Goal: Task Accomplishment & Management: Use online tool/utility

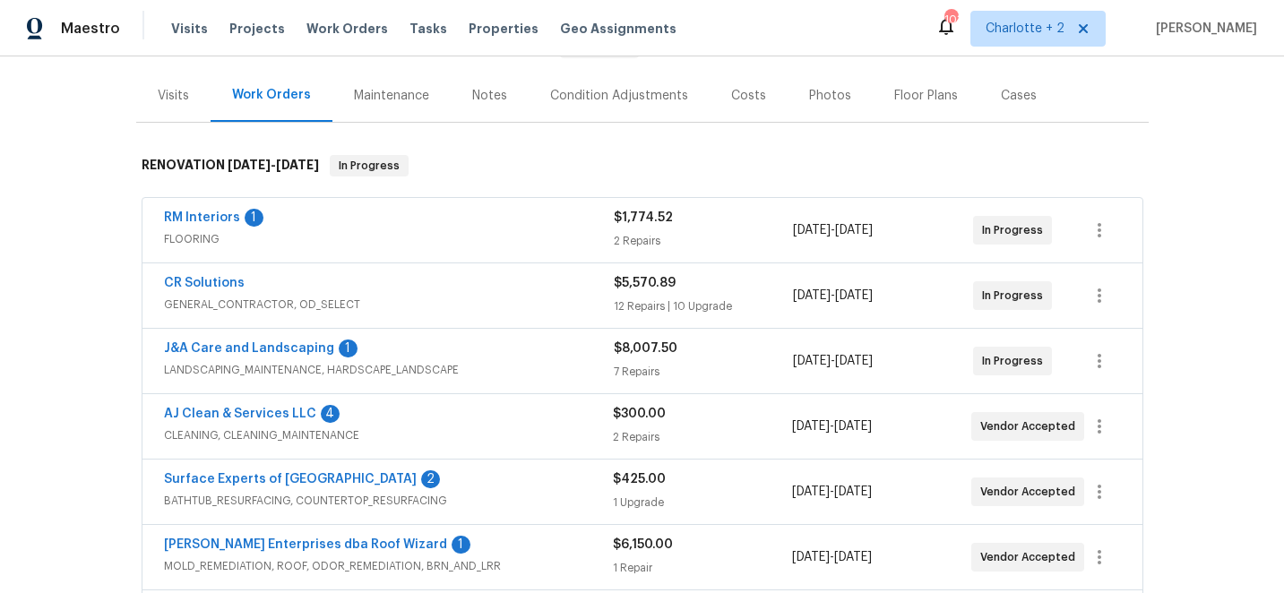
scroll to position [242, 0]
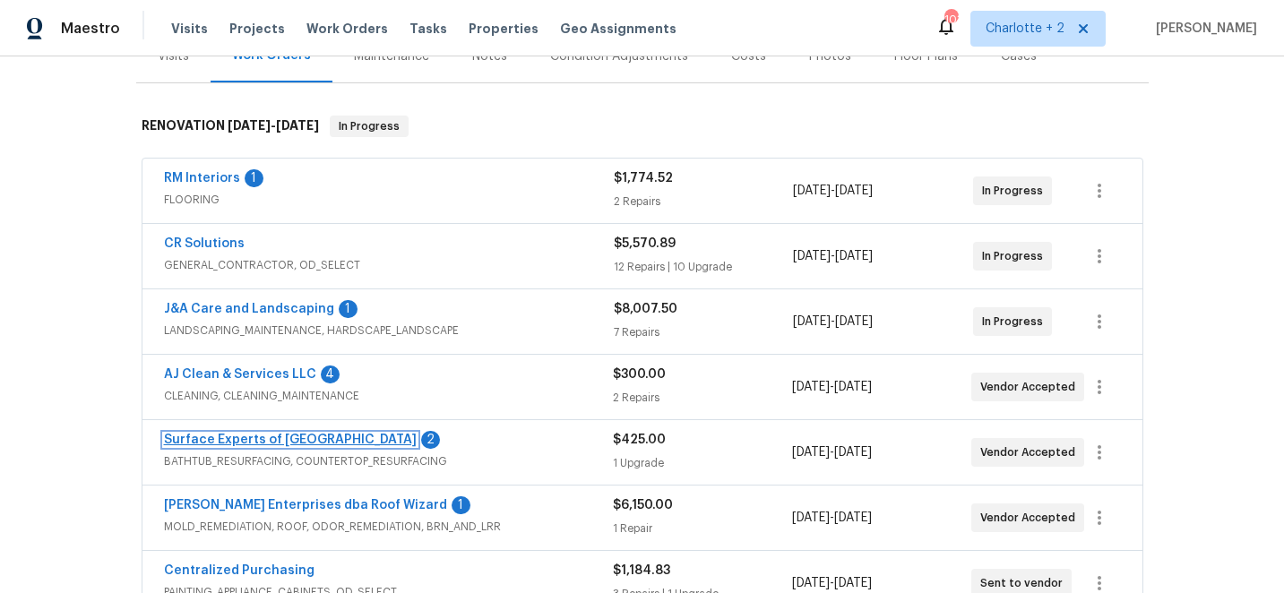
click at [252, 439] on link "Surface Experts of [GEOGRAPHIC_DATA]" at bounding box center [290, 440] width 253 height 13
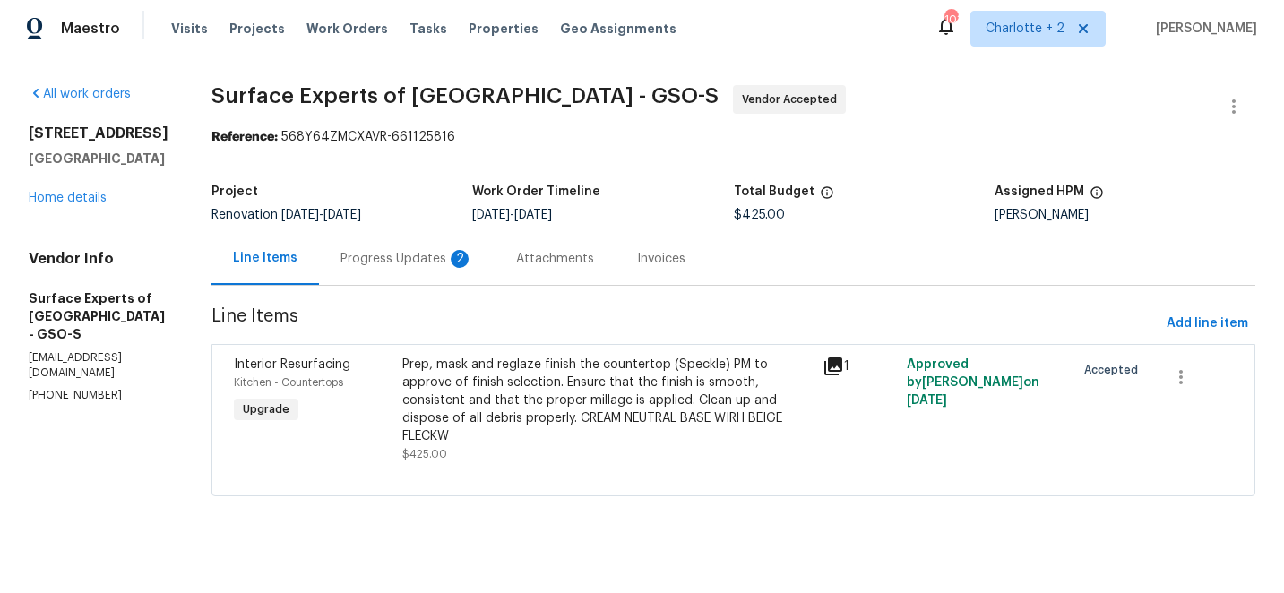
click at [406, 262] on div "Progress Updates 2" at bounding box center [407, 259] width 133 height 18
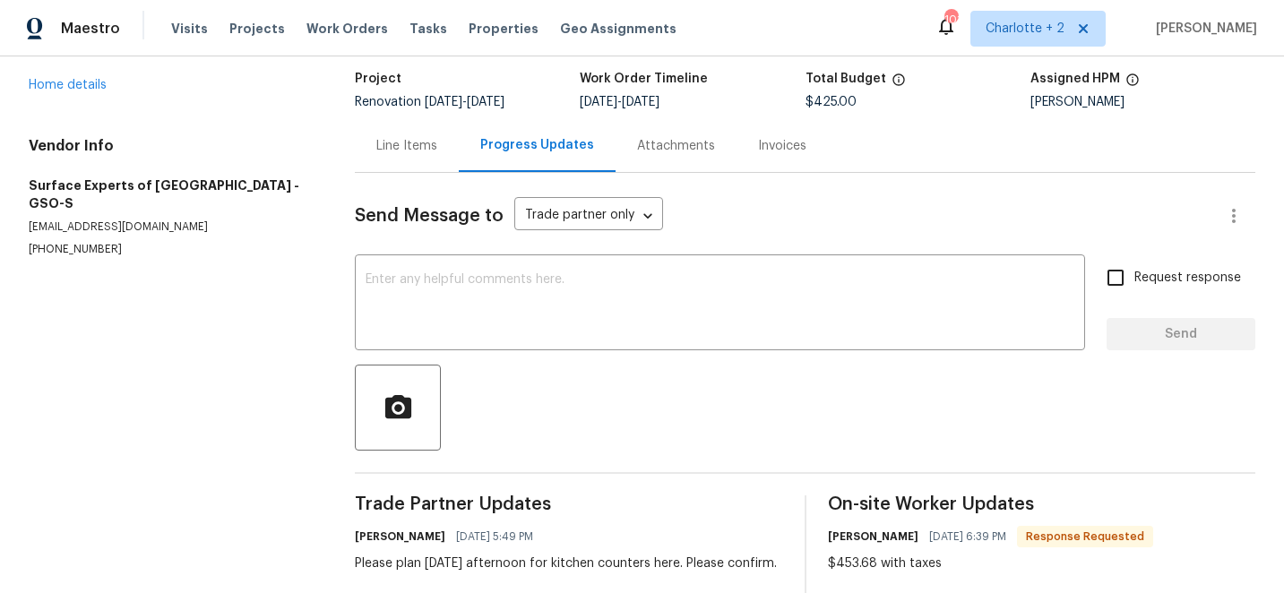
scroll to position [212, 0]
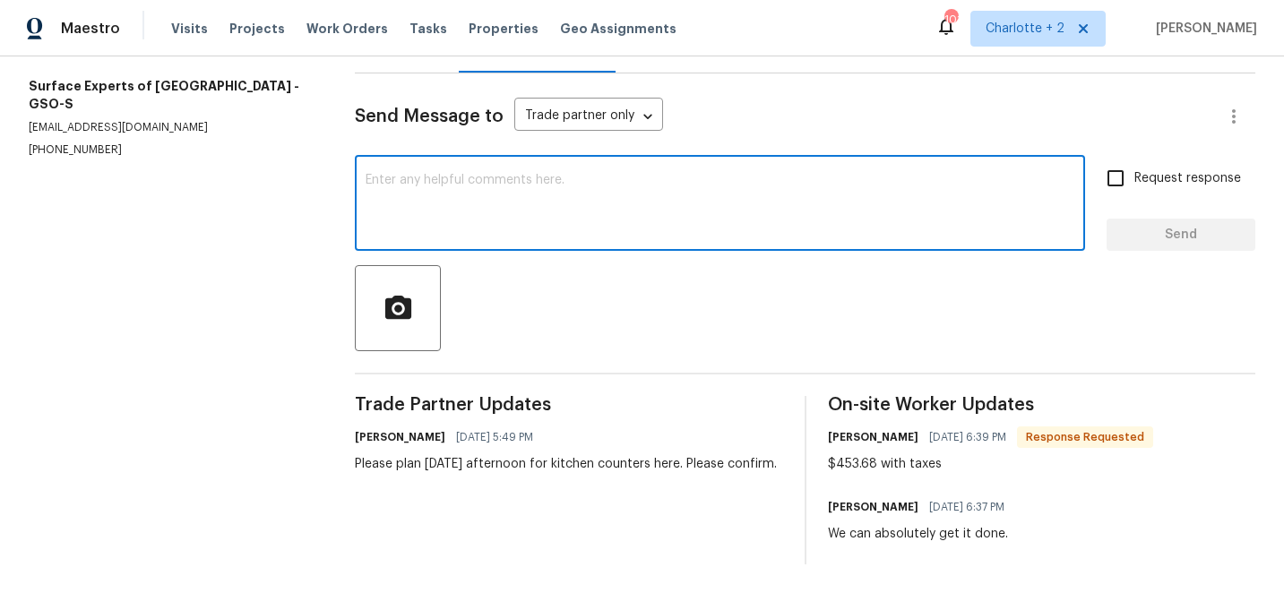
click at [482, 180] on textarea at bounding box center [720, 205] width 709 height 63
click at [384, 182] on textarea "WHat is your price per linear foot?" at bounding box center [720, 205] width 709 height 63
type textarea "What is your price per linear foot?"
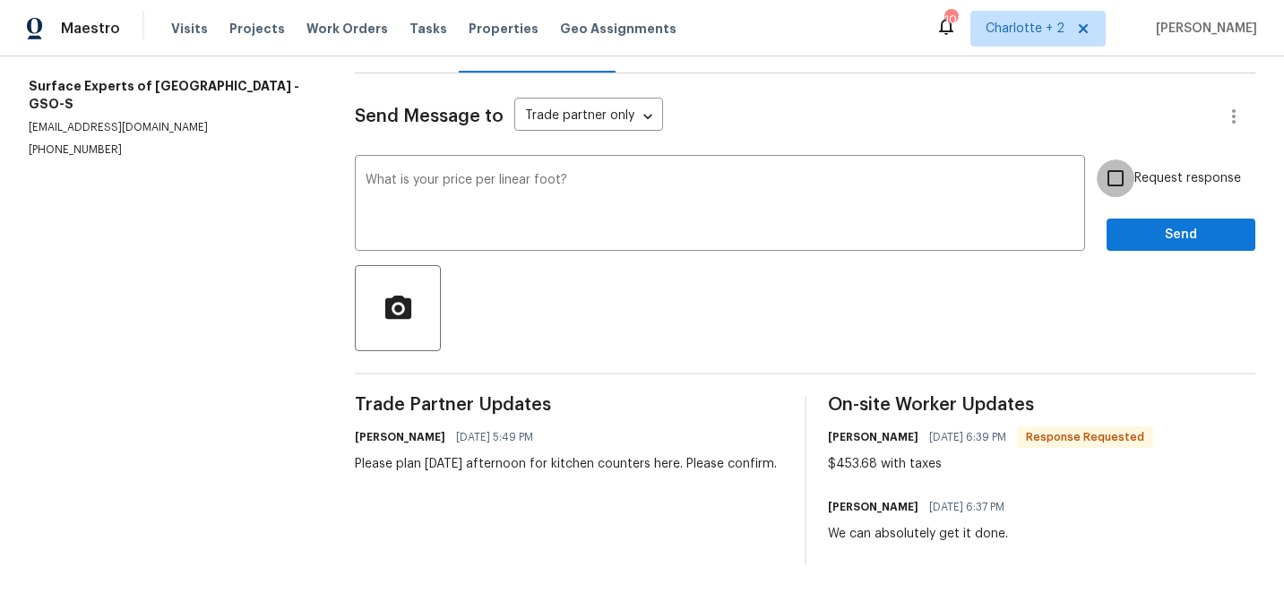
click at [1119, 173] on input "Request response" at bounding box center [1116, 179] width 38 height 38
checkbox input "true"
click at [1177, 238] on span "Send" at bounding box center [1181, 235] width 120 height 22
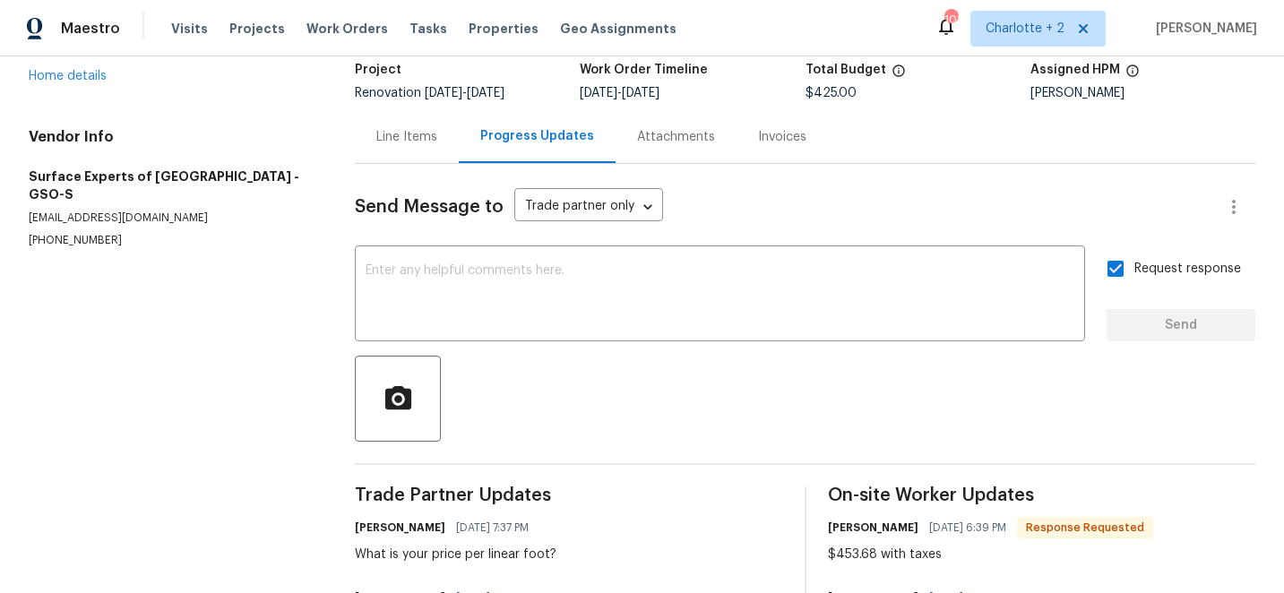
scroll to position [116, 0]
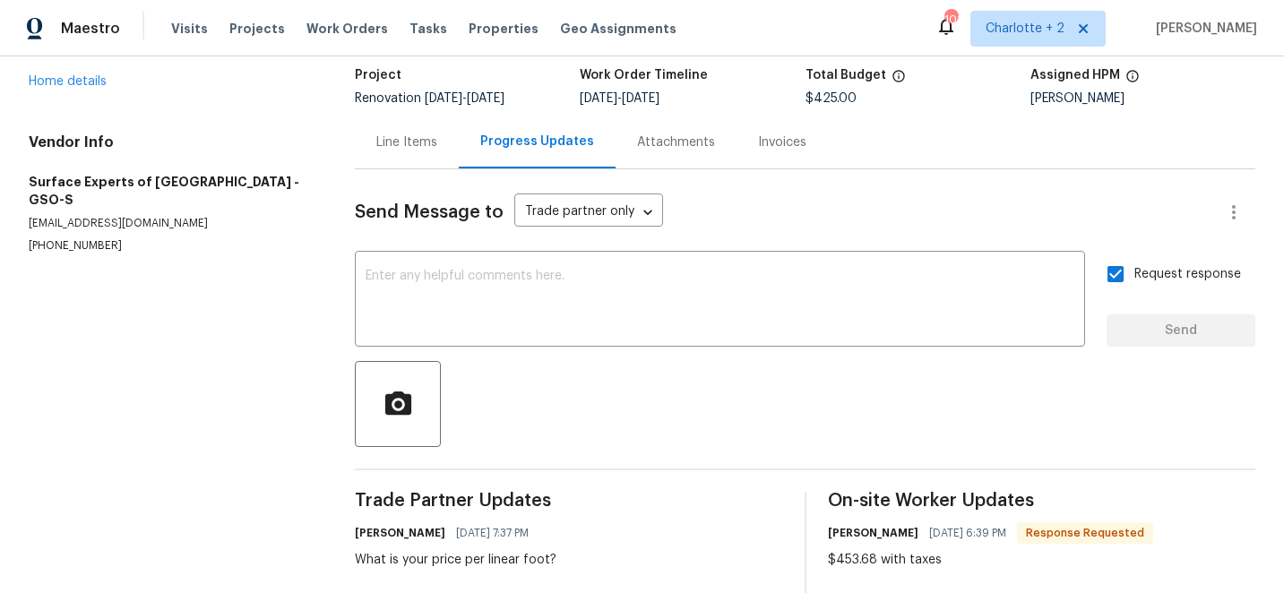
click at [412, 142] on div "Line Items" at bounding box center [406, 143] width 61 height 18
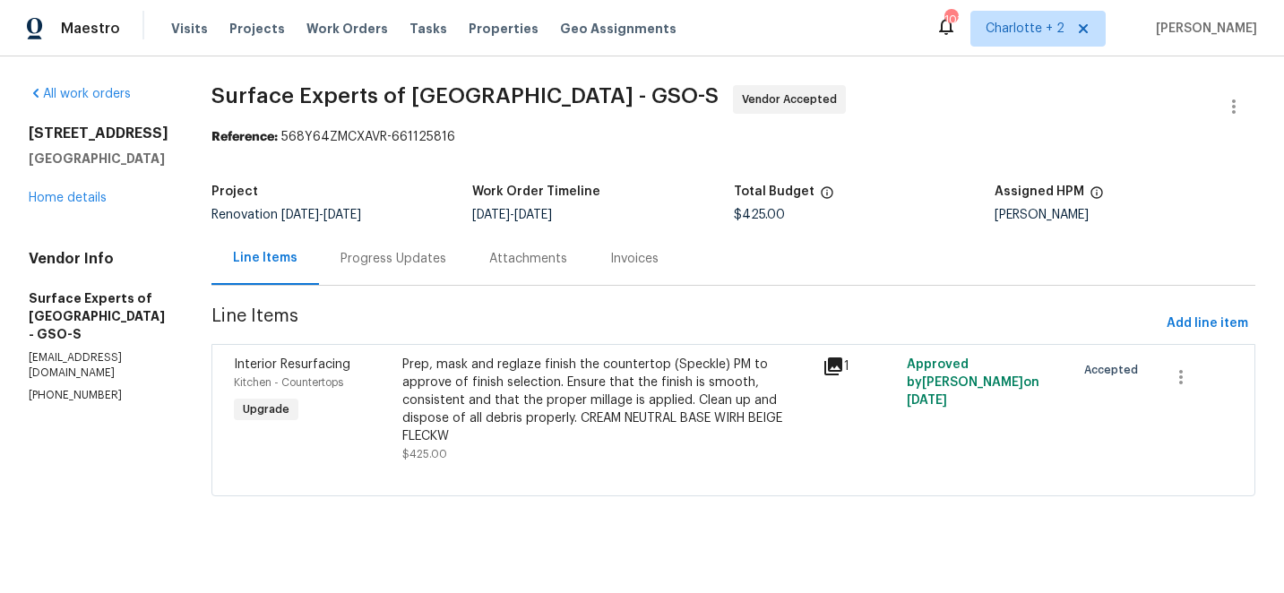
click at [534, 378] on div "Prep, mask and reglaze finish the countertop (Speckle) PM to approve of finish …" at bounding box center [607, 401] width 410 height 90
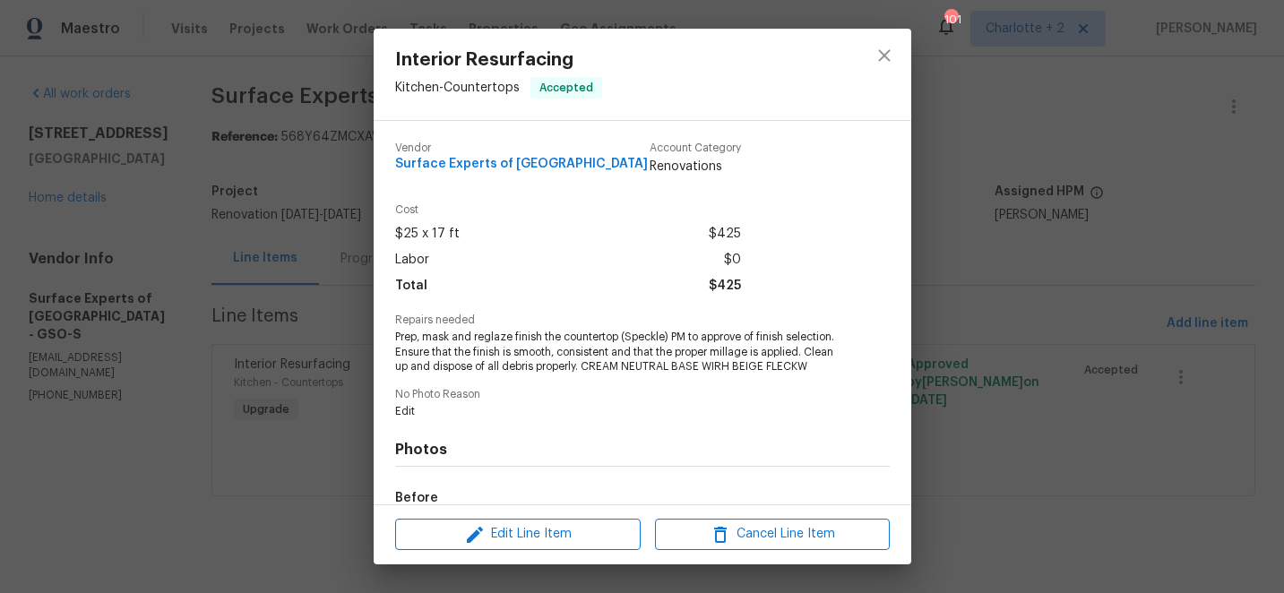
scroll to position [217, 0]
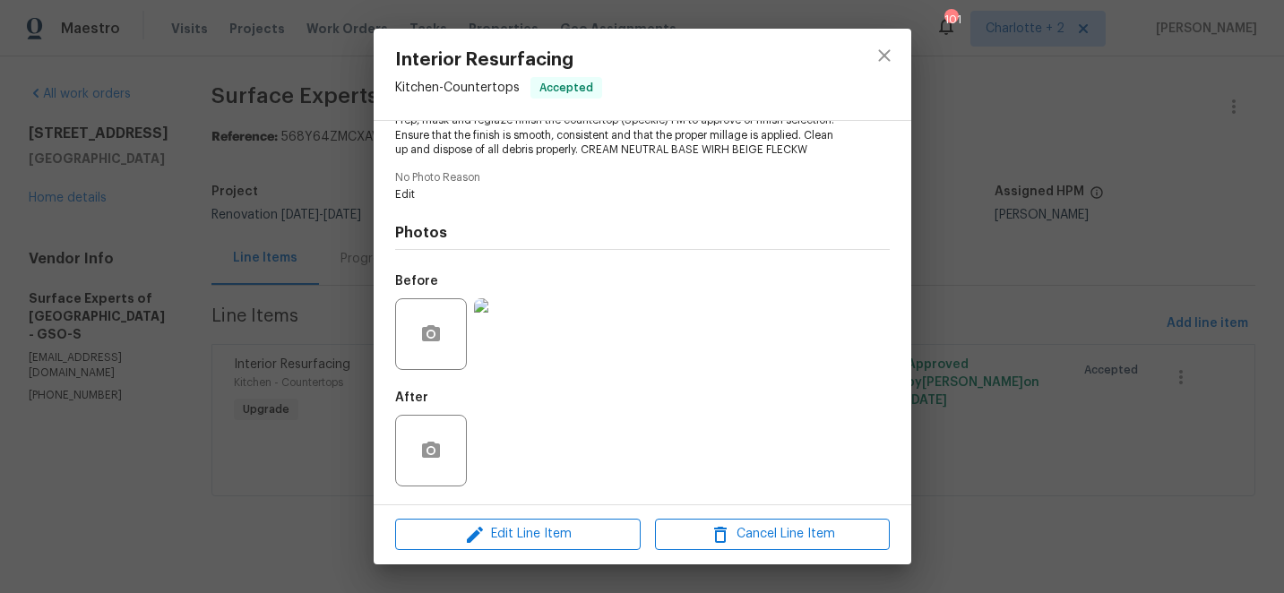
click at [338, 281] on div "Interior Resurfacing Kitchen - Countertops Accepted Vendor Surface Experts of […" at bounding box center [642, 296] width 1284 height 593
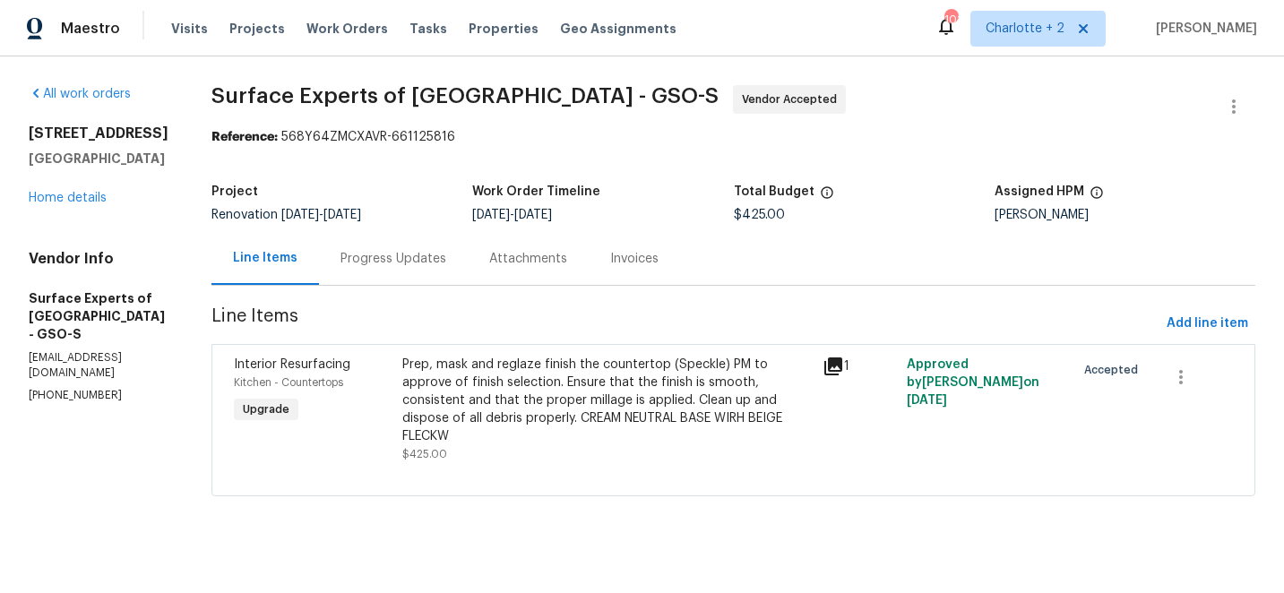
click at [380, 256] on div "Progress Updates" at bounding box center [394, 259] width 106 height 18
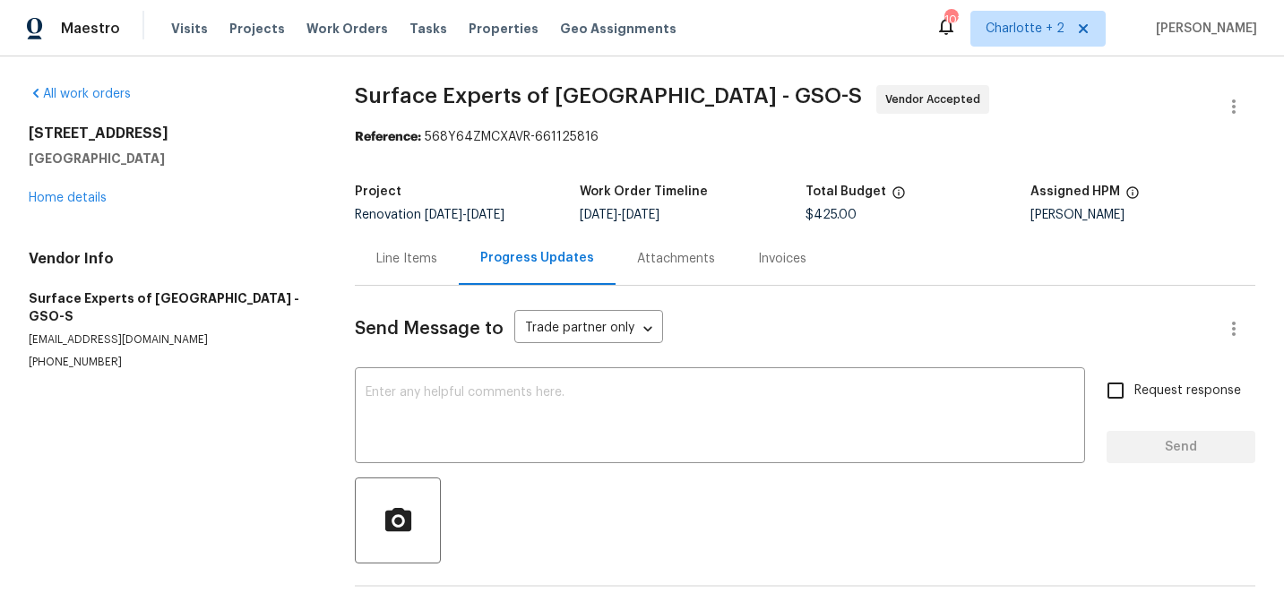
click at [403, 254] on div "Line Items" at bounding box center [406, 259] width 61 height 18
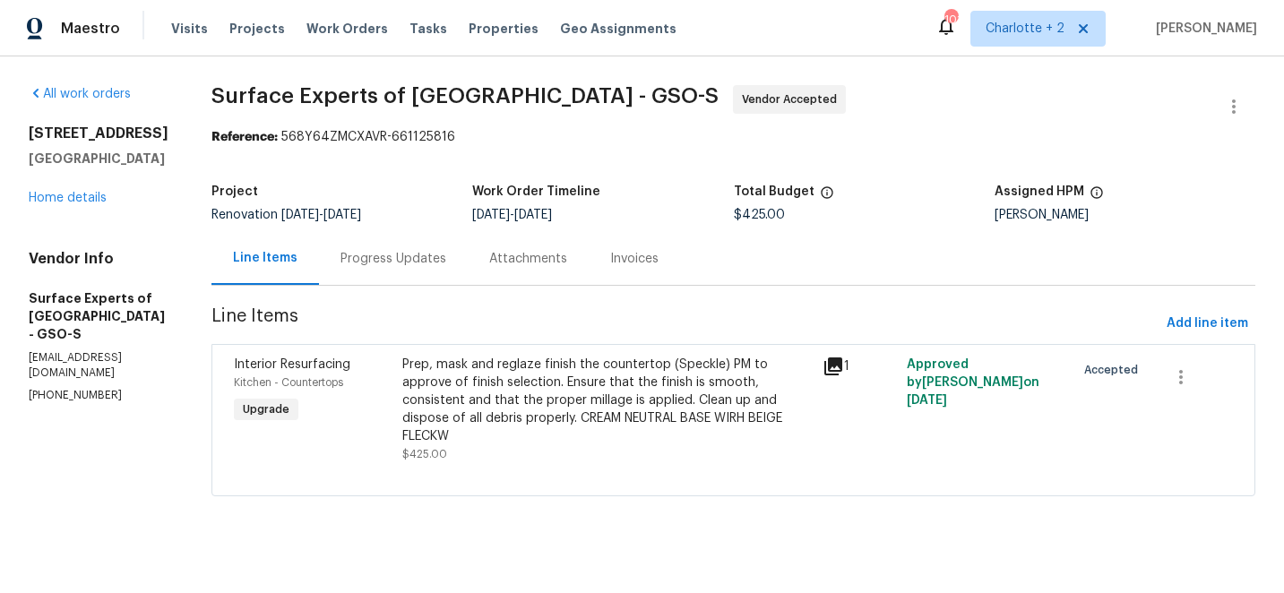
click at [542, 378] on div "Prep, mask and reglaze finish the countertop (Speckle) PM to approve of finish …" at bounding box center [607, 401] width 410 height 90
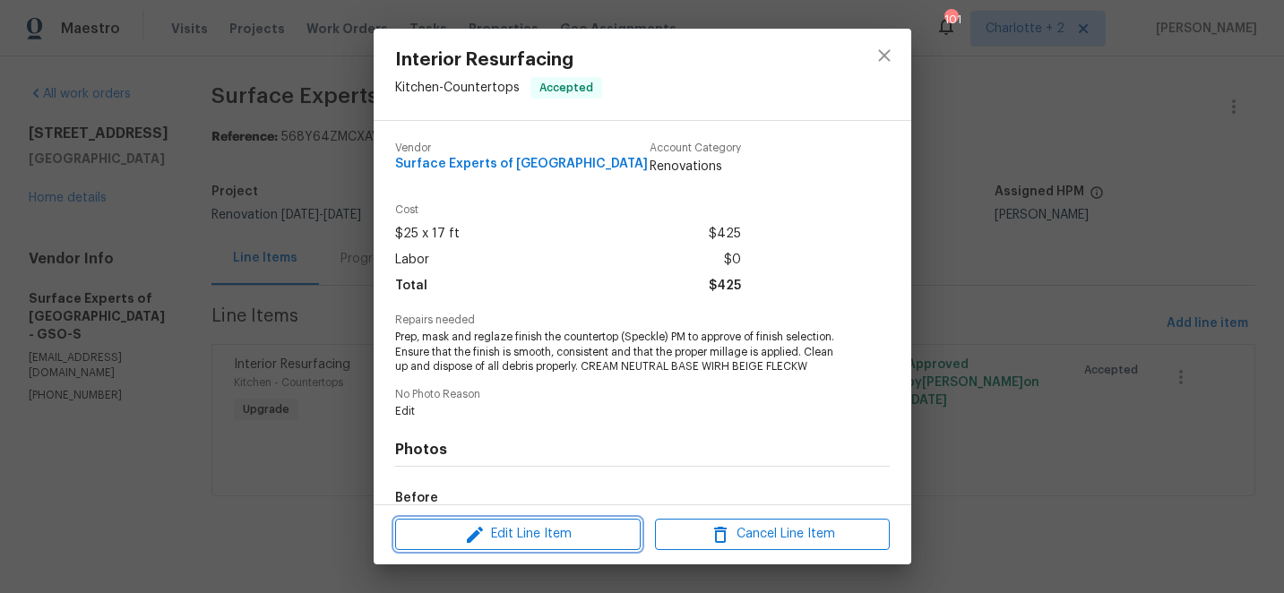
click at [524, 536] on span "Edit Line Item" at bounding box center [518, 534] width 235 height 22
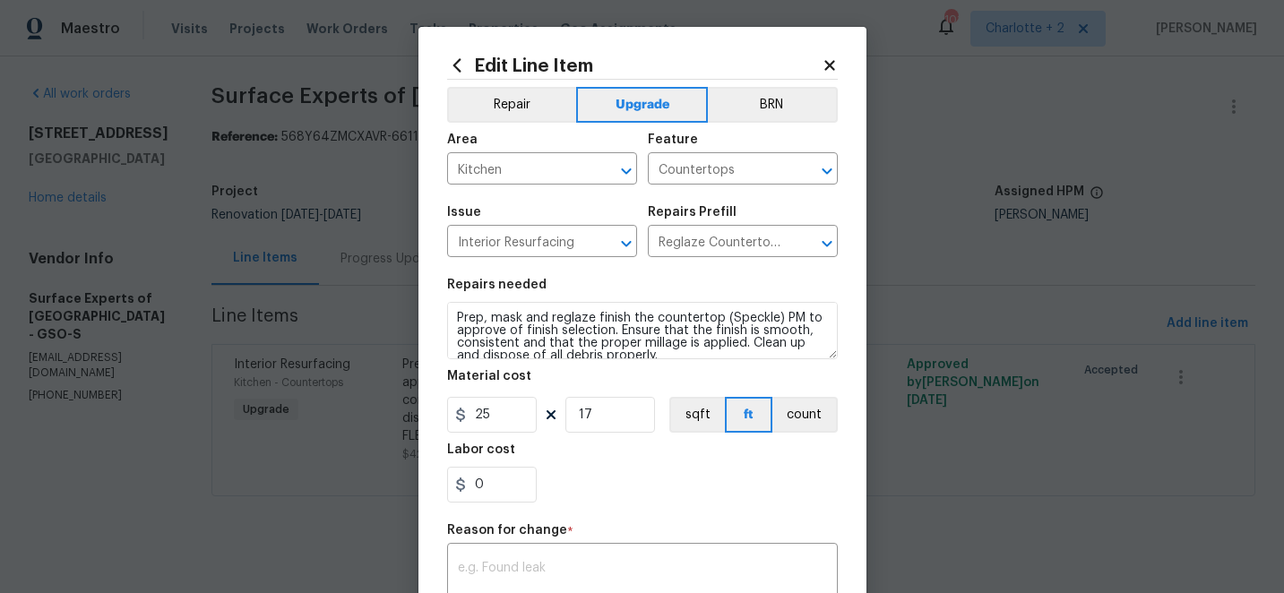
scroll to position [25, 0]
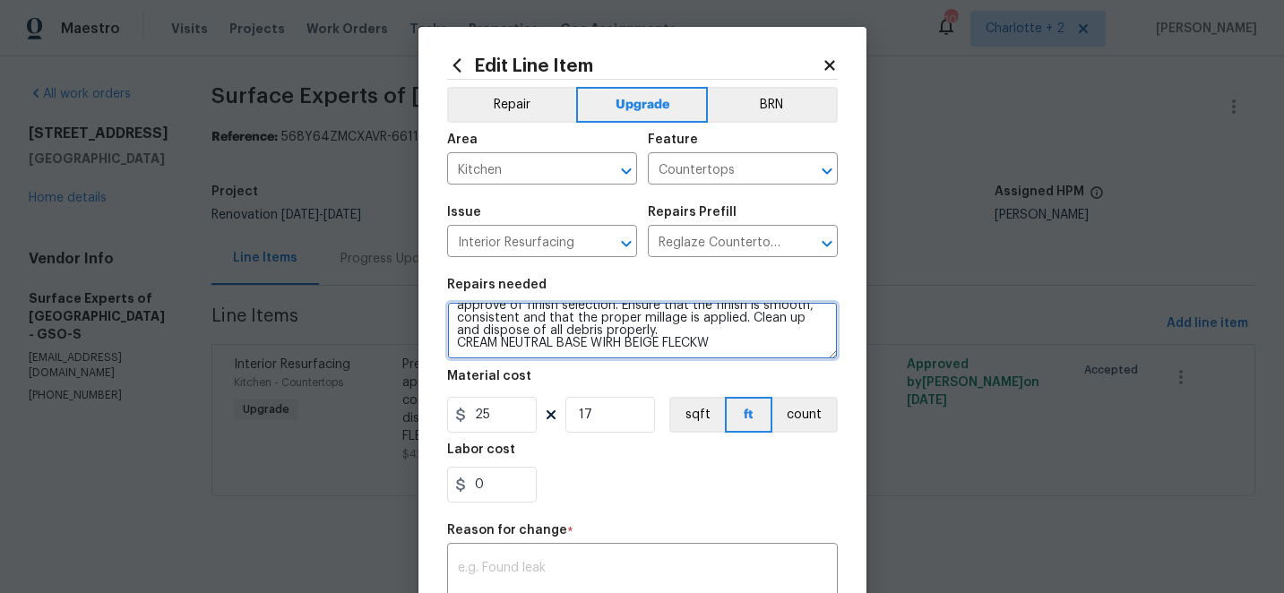
click at [722, 342] on textarea "Prep, mask and reglaze finish the countertop (Speckle) PM to approve of finish …" at bounding box center [642, 330] width 391 height 57
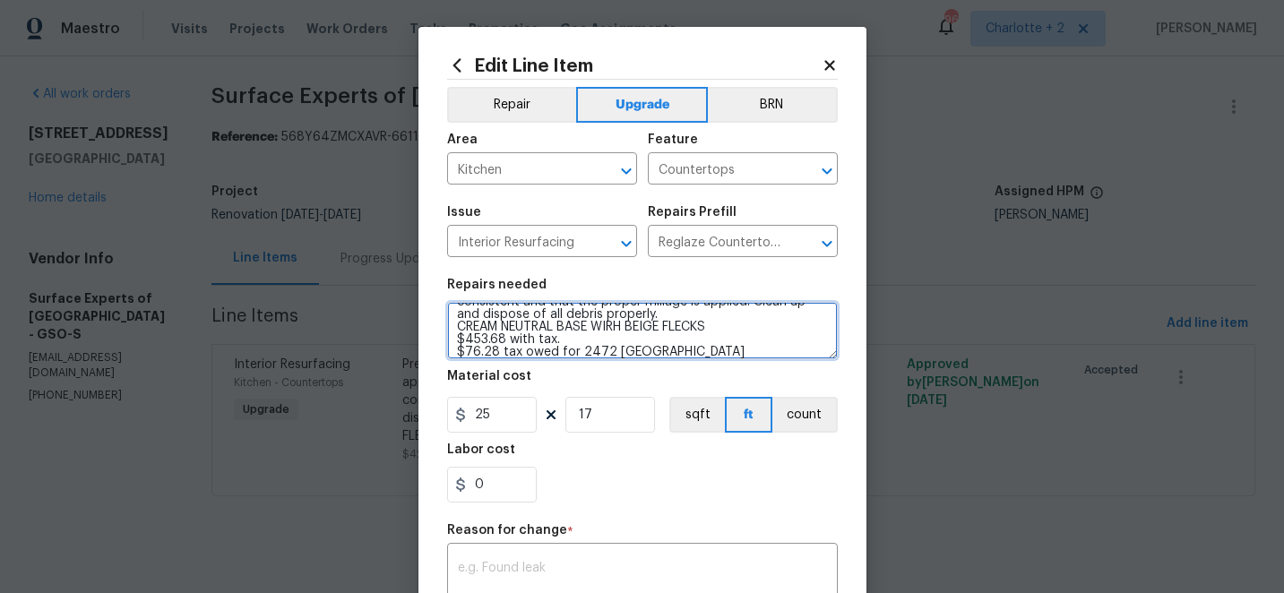
type textarea "Prep, mask and reglaze finish the countertop (Speckle) PM to approve of finish …"
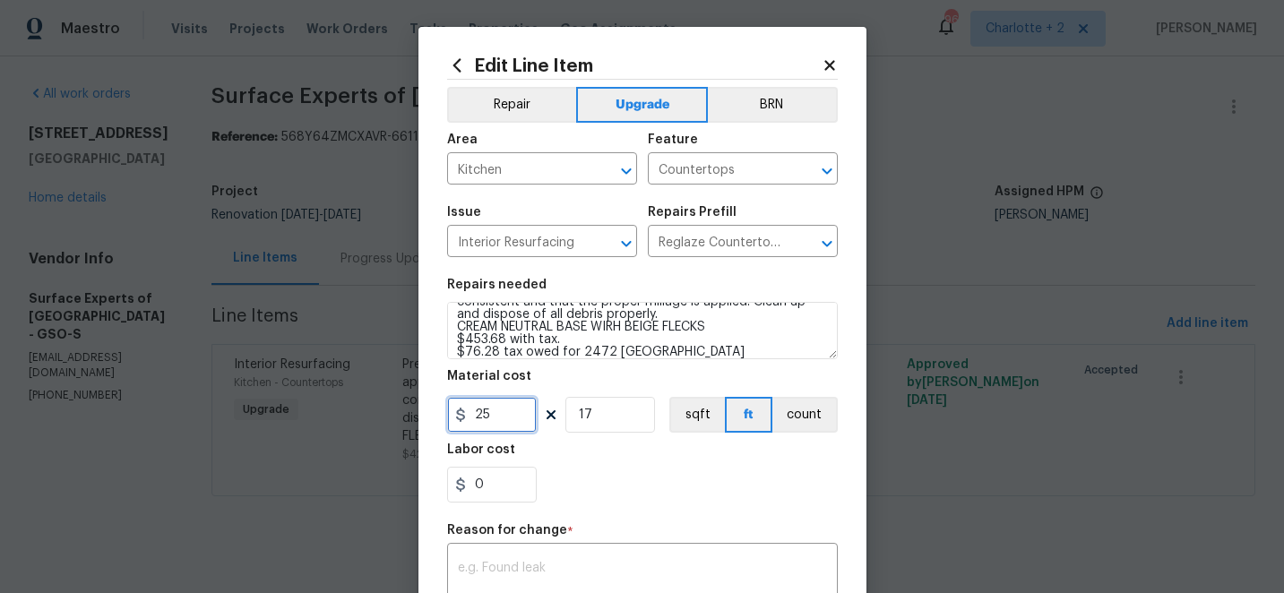
click at [504, 419] on input "25" at bounding box center [492, 415] width 90 height 36
type input "529.96"
click at [606, 426] on input "17" at bounding box center [610, 415] width 90 height 36
type input "1"
click at [532, 561] on div "x ​" at bounding box center [642, 581] width 391 height 66
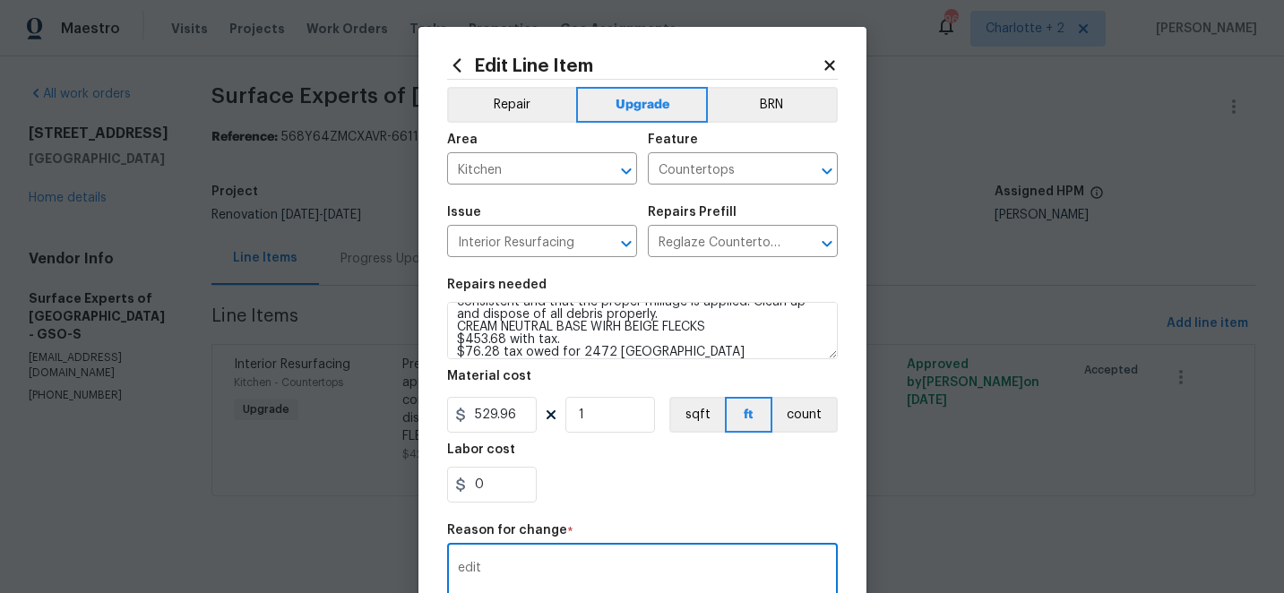
scroll to position [290, 0]
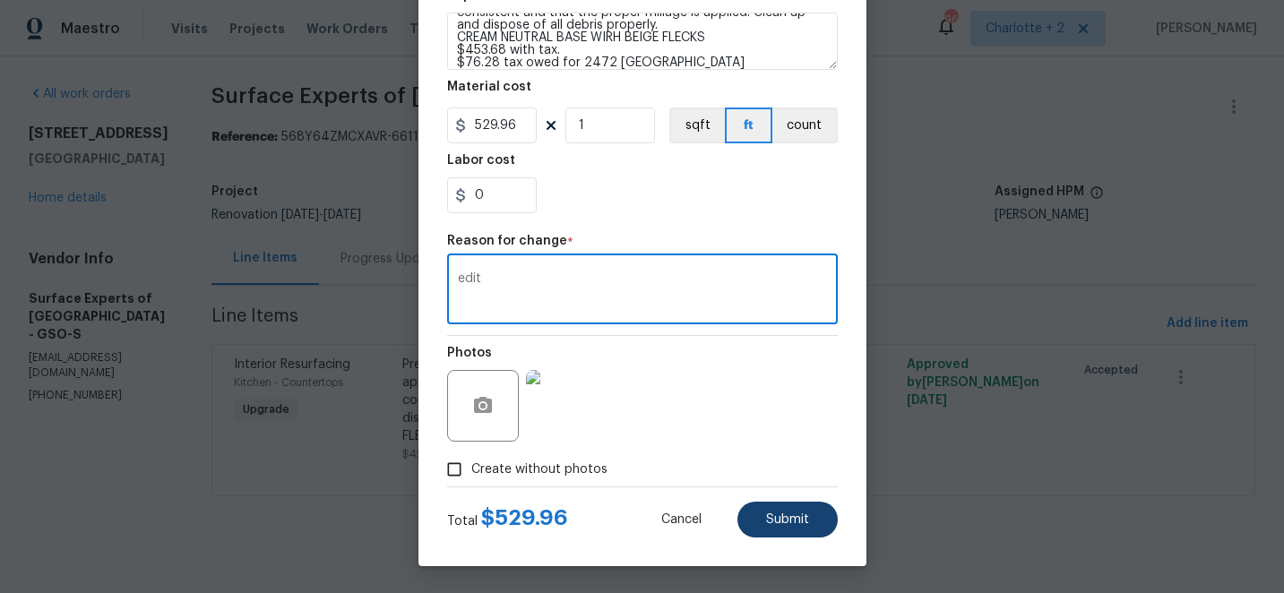
type textarea "edit"
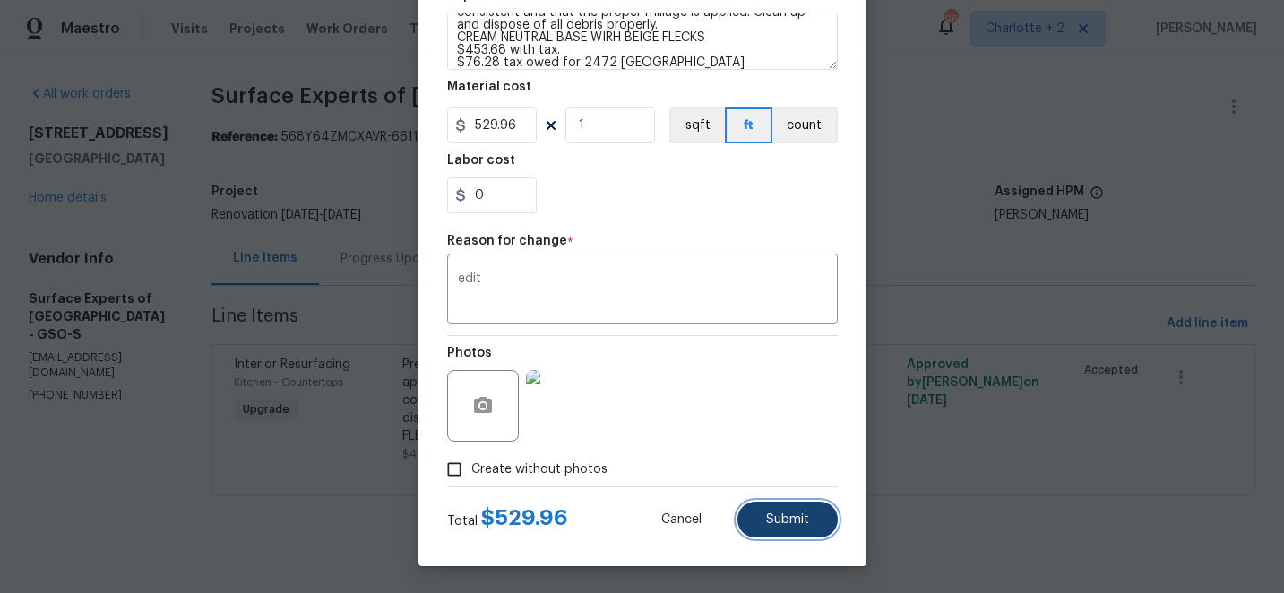
click at [777, 515] on span "Submit" at bounding box center [787, 519] width 43 height 13
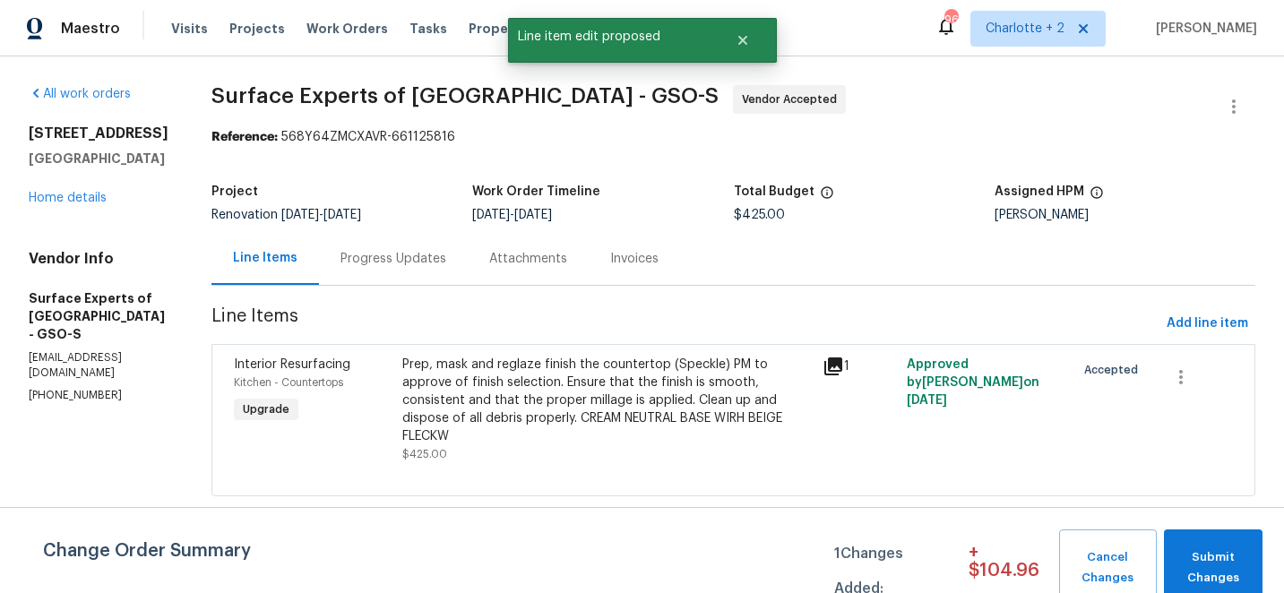
scroll to position [0, 0]
click at [1190, 554] on span "Submit Changes" at bounding box center [1213, 568] width 81 height 41
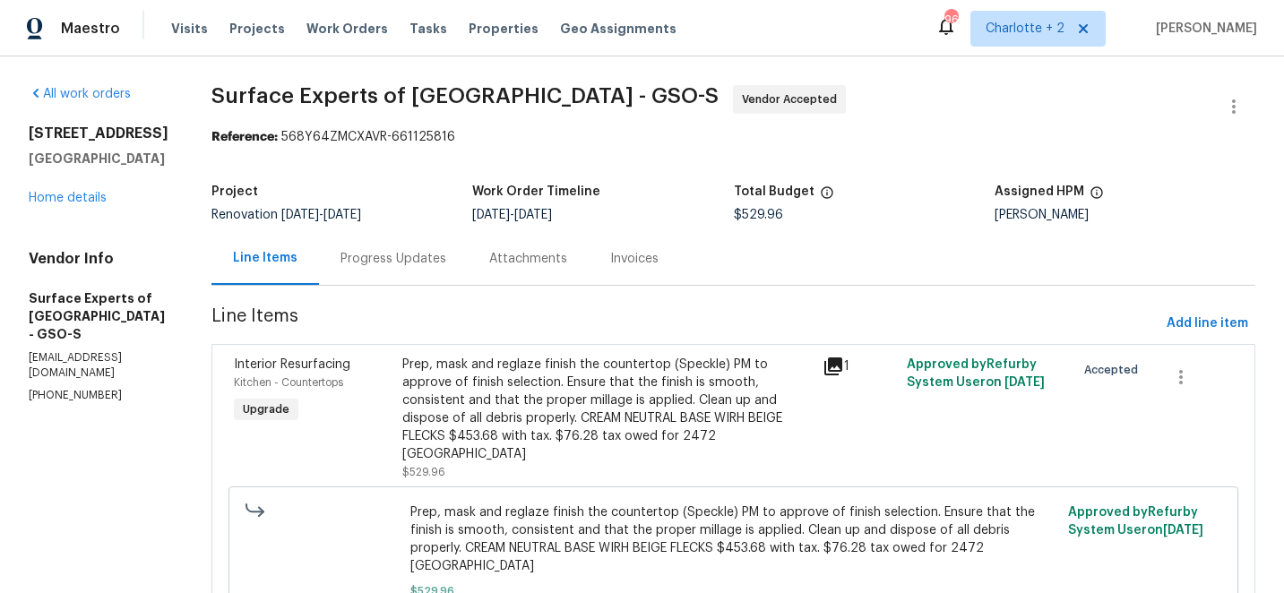
click at [407, 260] on div "Progress Updates" at bounding box center [394, 259] width 106 height 18
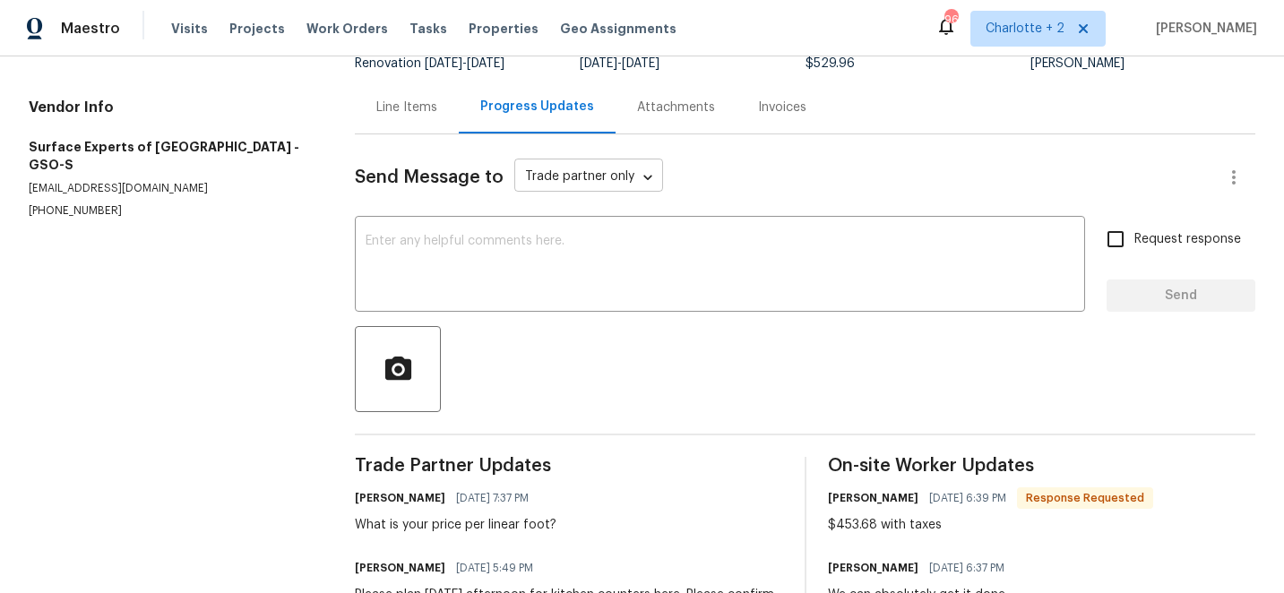
scroll to position [156, 0]
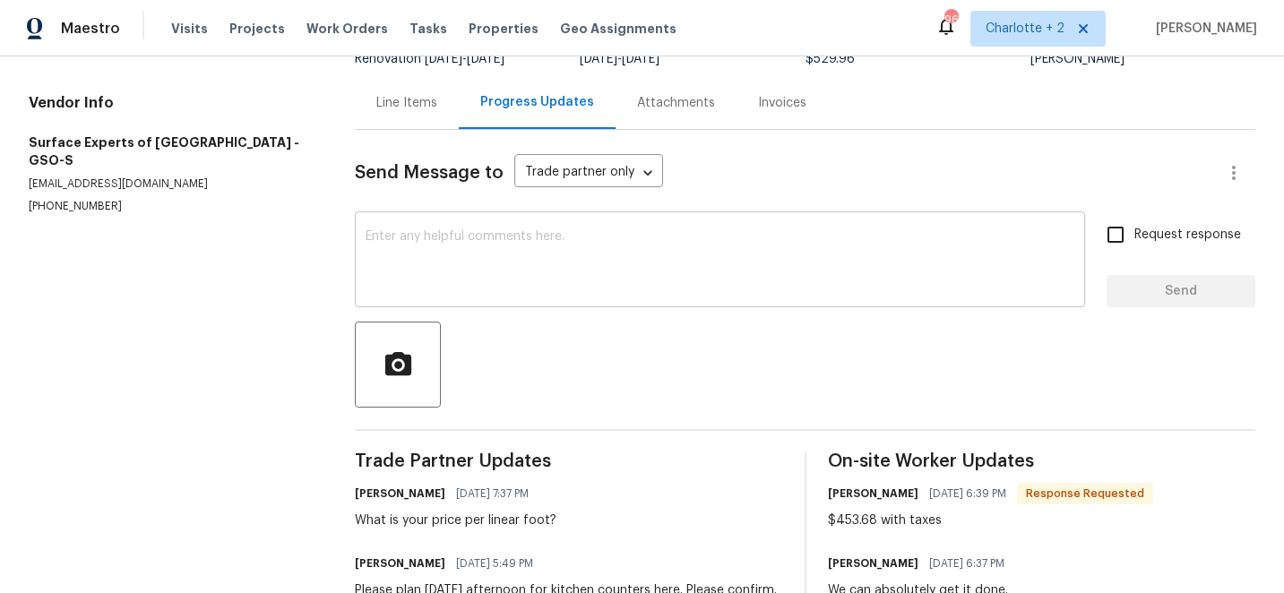
click at [471, 256] on textarea at bounding box center [720, 261] width 709 height 63
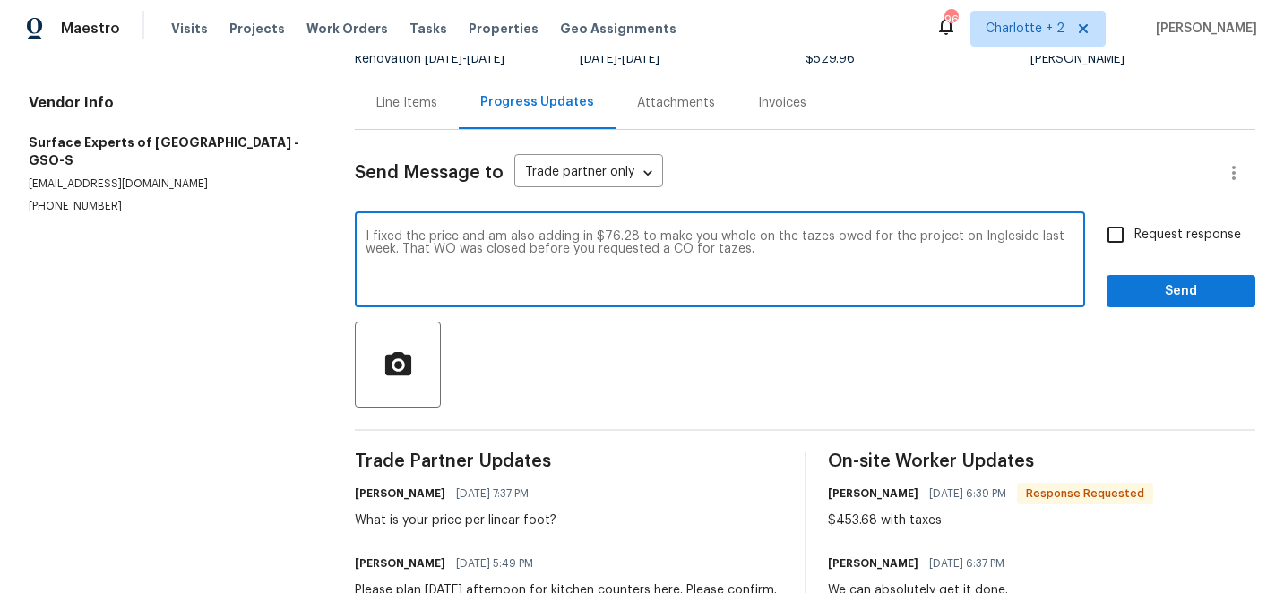
click at [722, 254] on textarea "I fixed the price and am also adding in $76.28 to make you whole on the tazes o…" at bounding box center [720, 261] width 709 height 63
click at [806, 237] on textarea "I fixed the price and am also adding in $76.28 to make you whole on the tazes o…" at bounding box center [720, 261] width 709 height 63
type textarea "I fixed the price and am also adding in $76.28 to make you whole on the taxes o…"
click at [1167, 289] on span "Send" at bounding box center [1181, 291] width 120 height 22
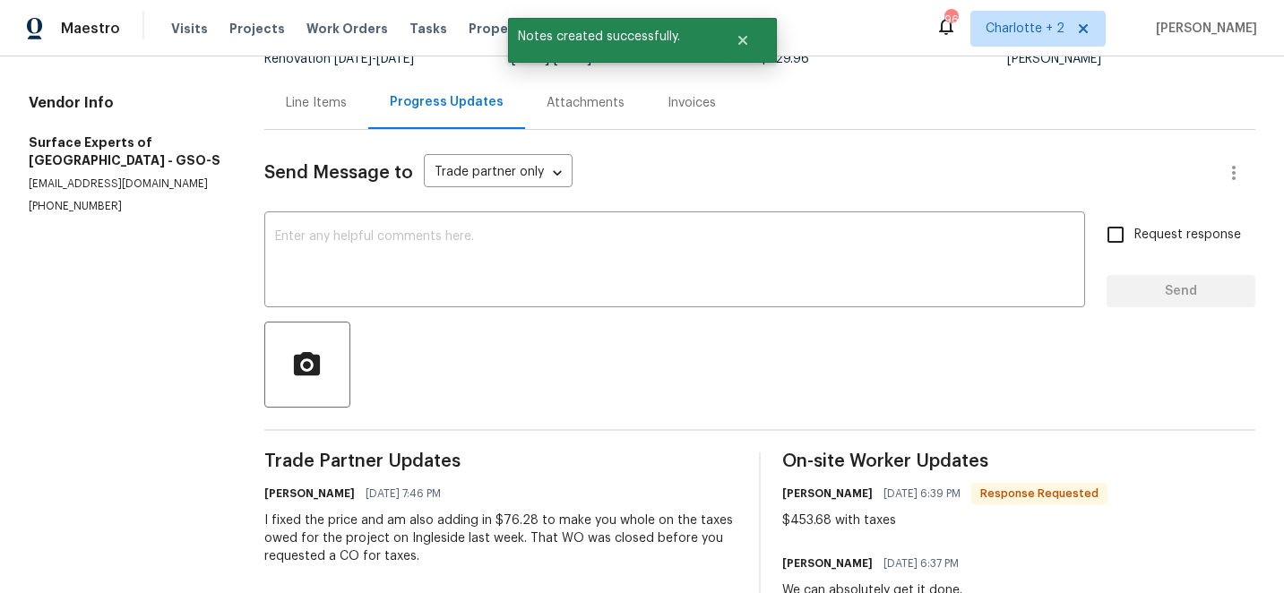
click at [323, 106] on div "Line Items" at bounding box center [316, 103] width 61 height 18
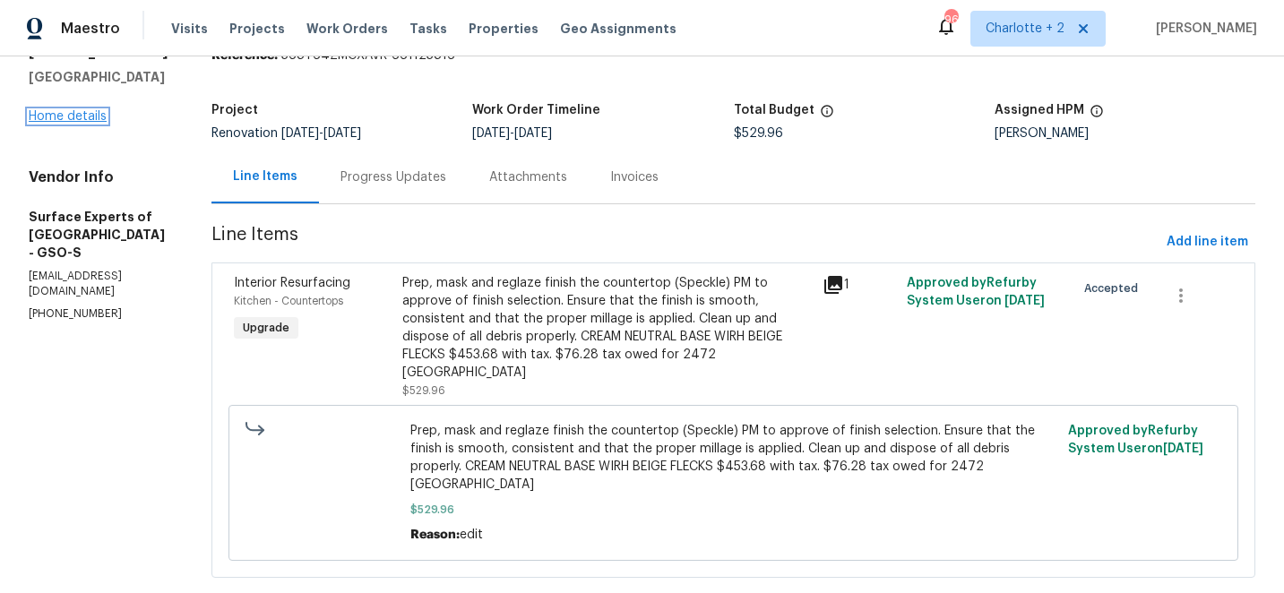
click at [83, 117] on link "Home details" at bounding box center [68, 116] width 78 height 13
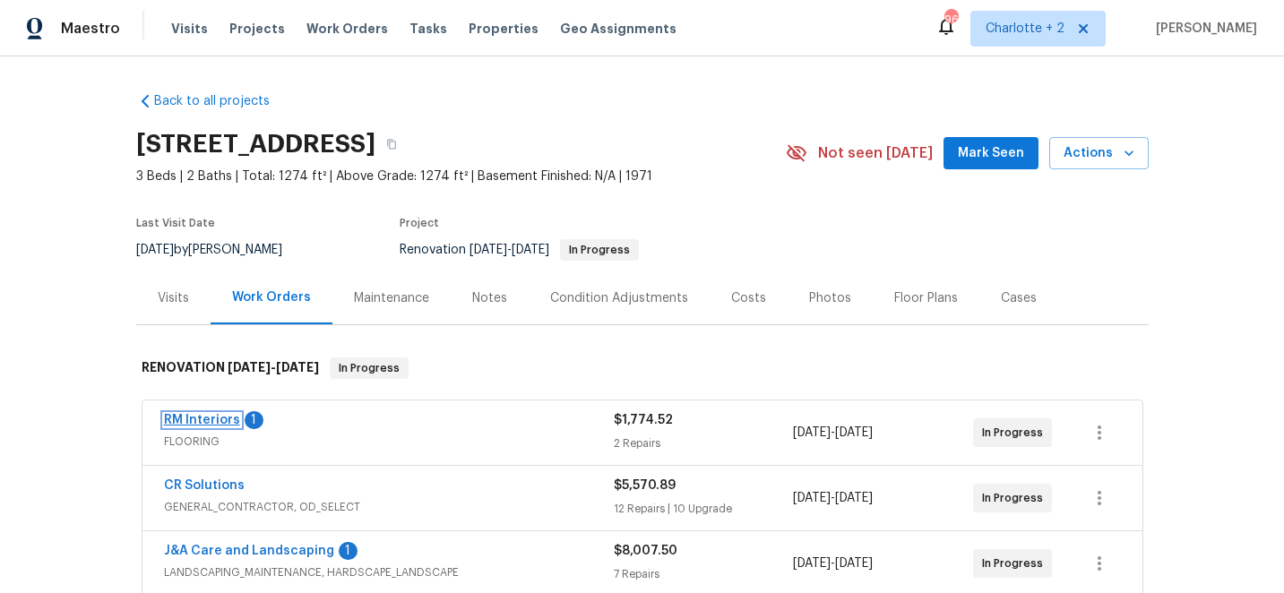
click at [190, 422] on link "RM Interiors" at bounding box center [202, 420] width 76 height 13
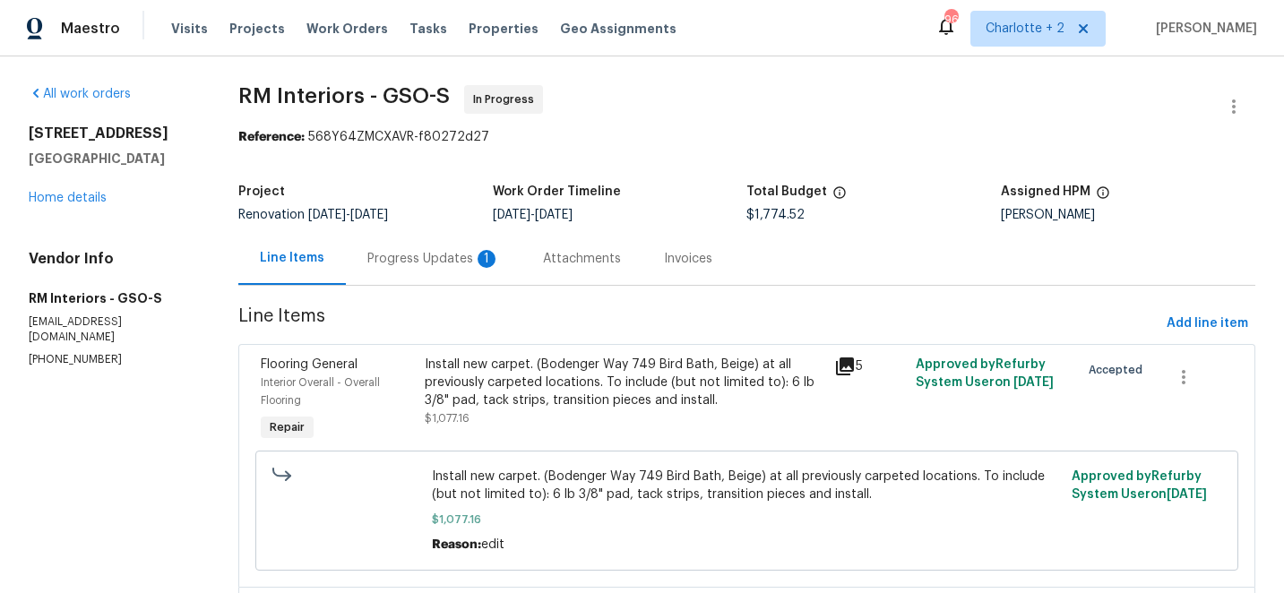
scroll to position [19, 0]
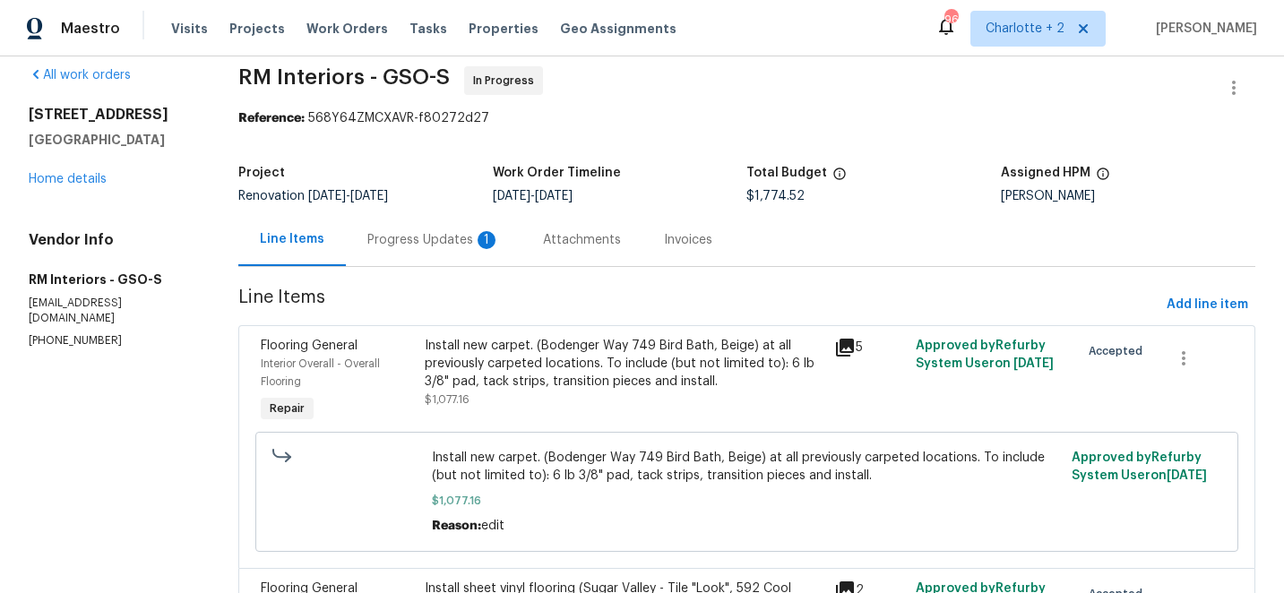
click at [421, 244] on div "Progress Updates 1" at bounding box center [433, 240] width 133 height 18
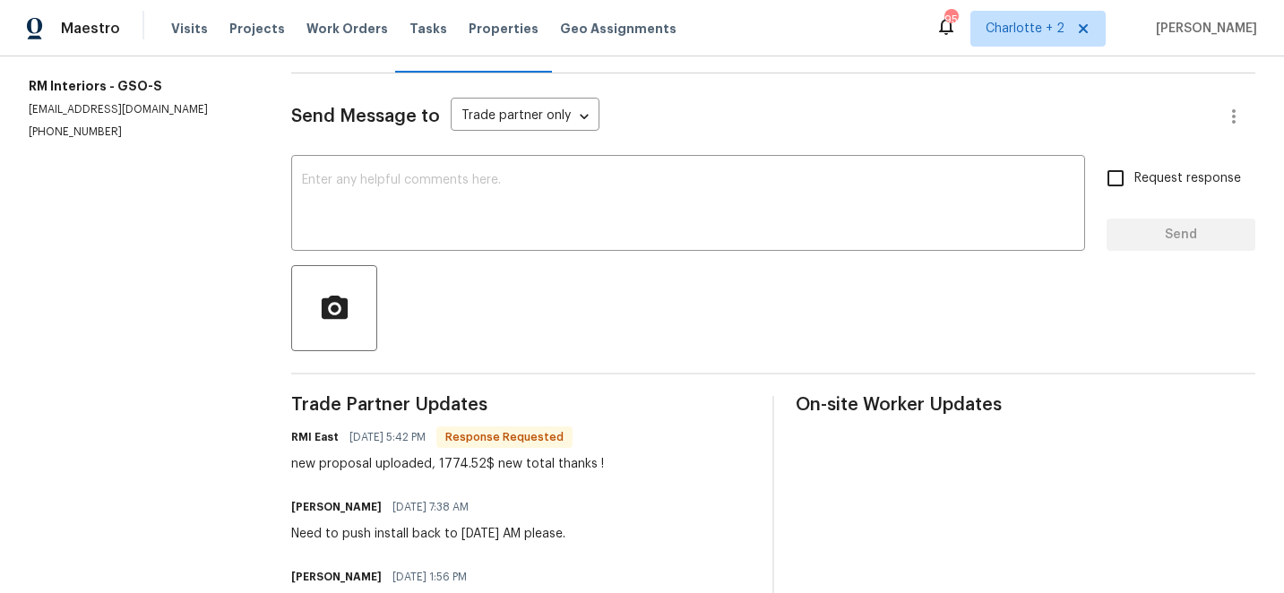
scroll to position [215, 0]
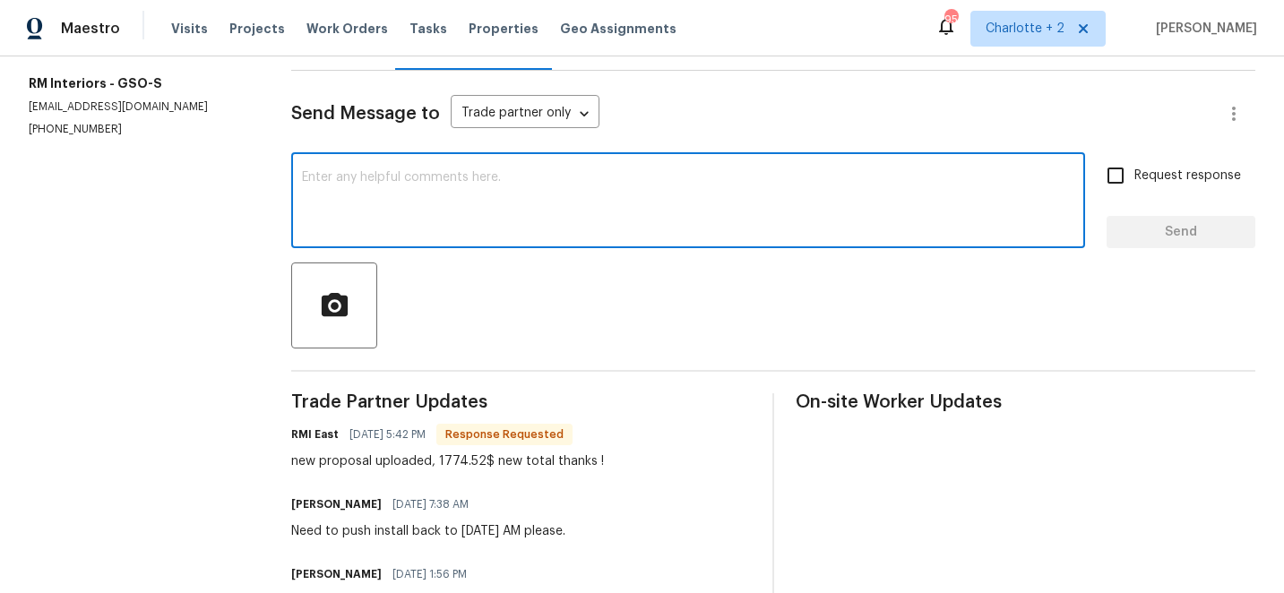
click at [396, 177] on textarea at bounding box center [688, 202] width 772 height 63
type textarea "WO updated"
click at [1140, 237] on span "Send" at bounding box center [1181, 232] width 120 height 22
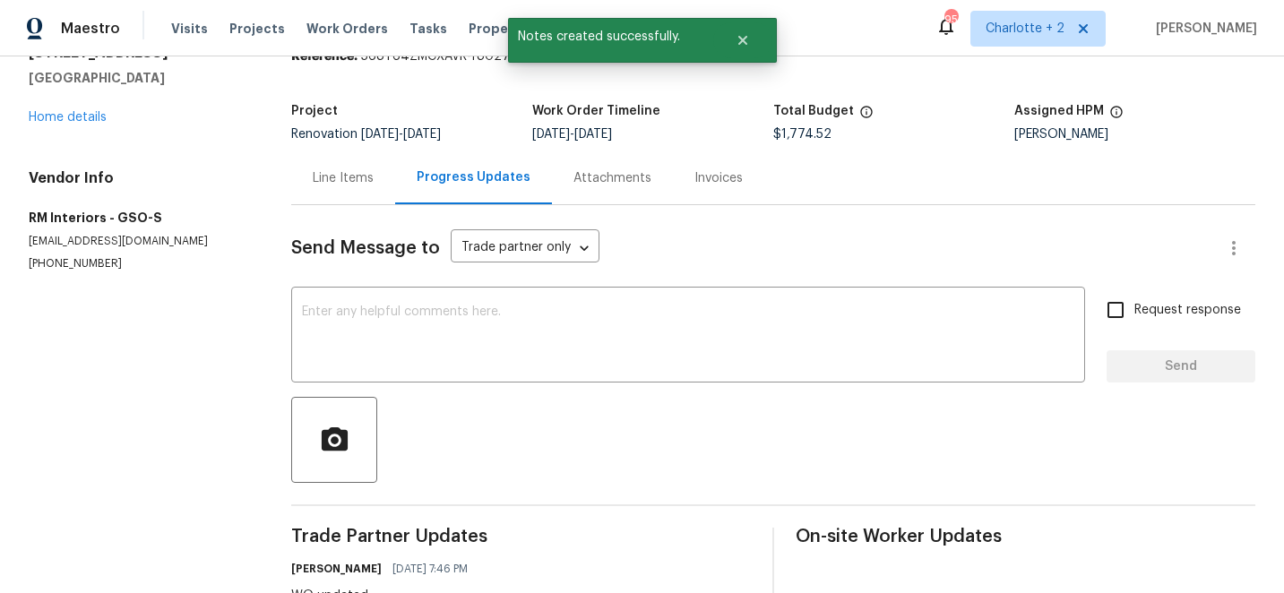
scroll to position [79, 0]
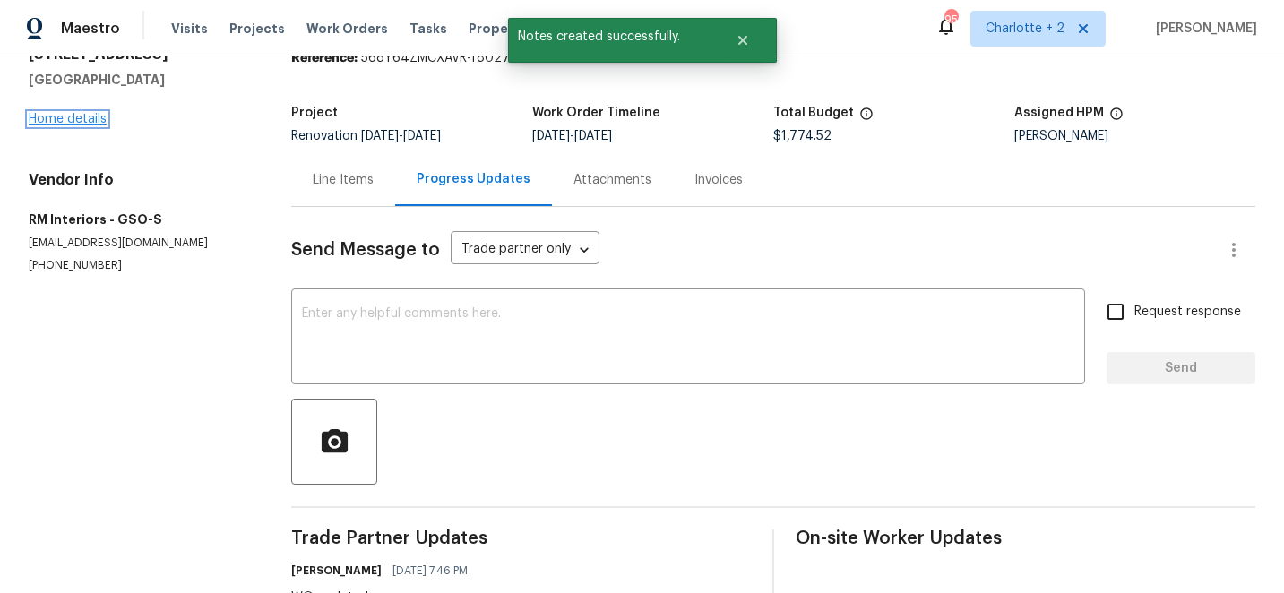
click at [88, 118] on link "Home details" at bounding box center [68, 119] width 78 height 13
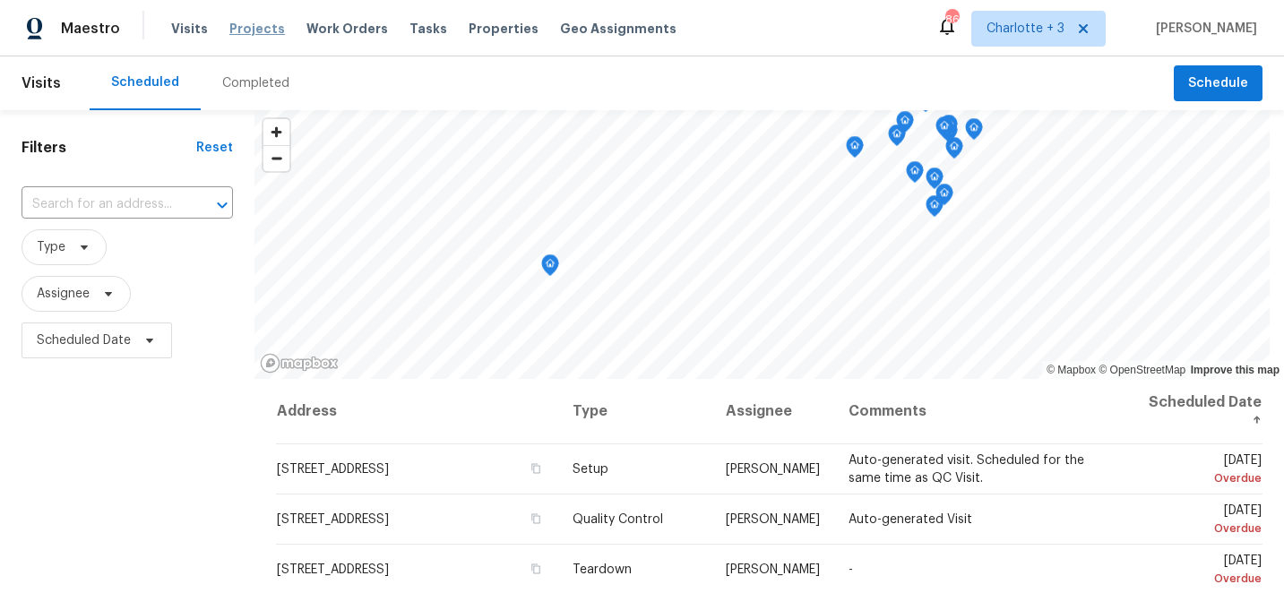
click at [249, 23] on span "Projects" at bounding box center [257, 29] width 56 height 18
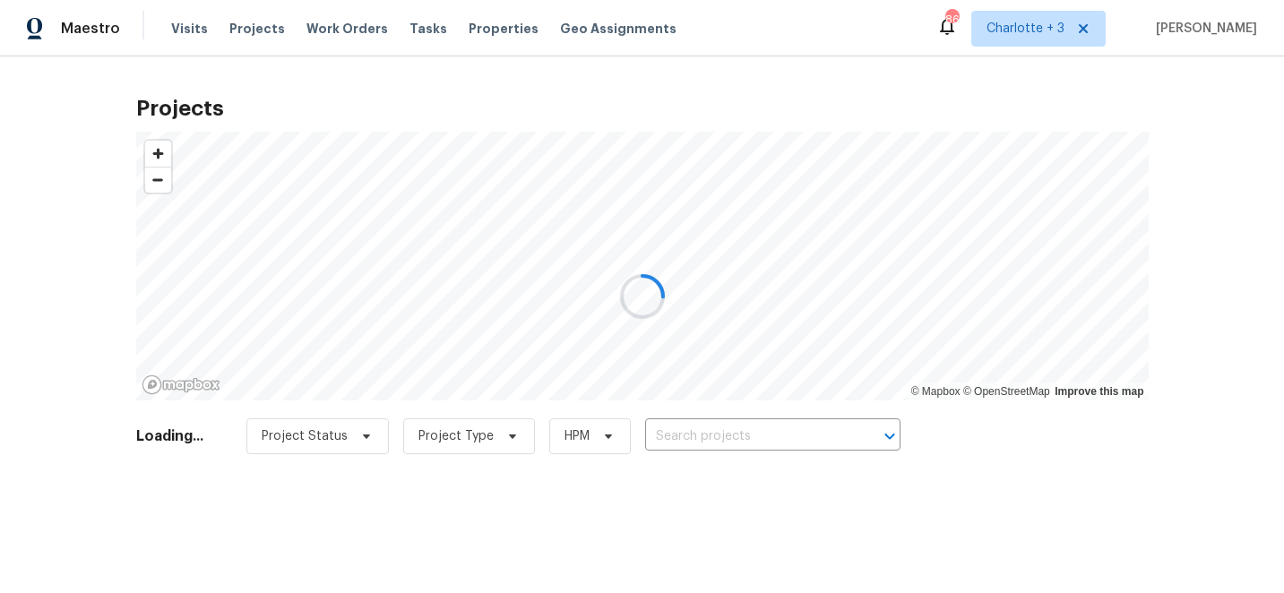
click at [767, 432] on div at bounding box center [642, 296] width 1284 height 593
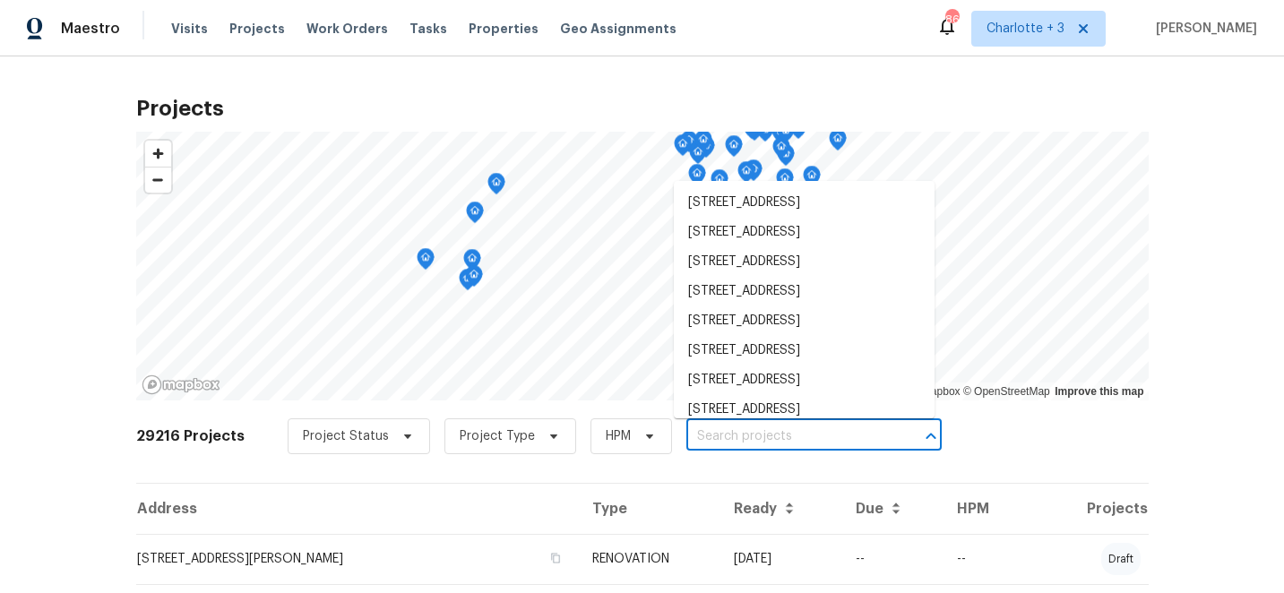
click at [708, 439] on input "text" at bounding box center [788, 437] width 205 height 28
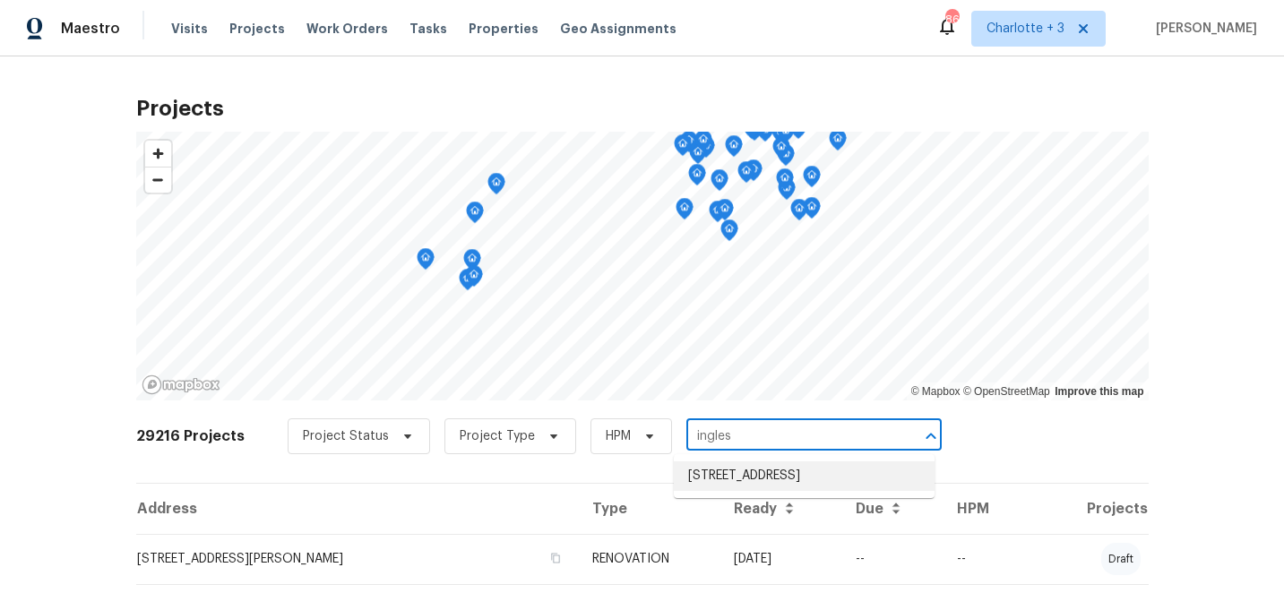
type input "ingles"
click at [1065, 32] on span "Charlotte + 3" at bounding box center [1026, 29] width 78 height 18
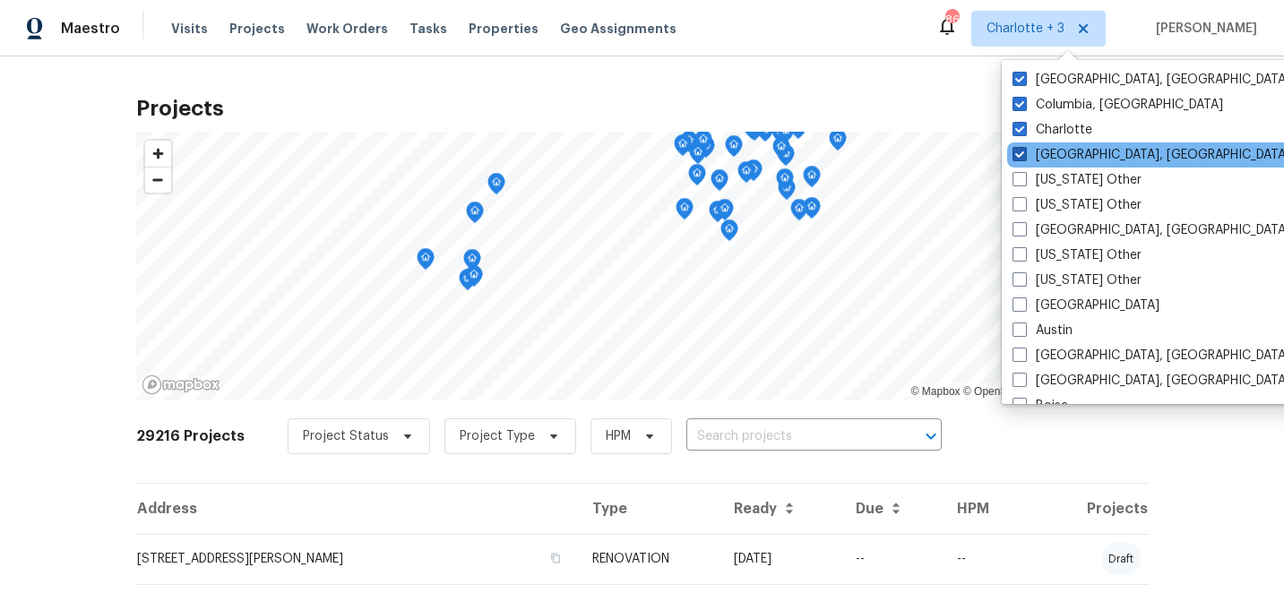
click at [1021, 151] on span at bounding box center [1020, 154] width 14 height 14
click at [1021, 151] on input "Asheville, NC" at bounding box center [1019, 152] width 12 height 12
checkbox input "false"
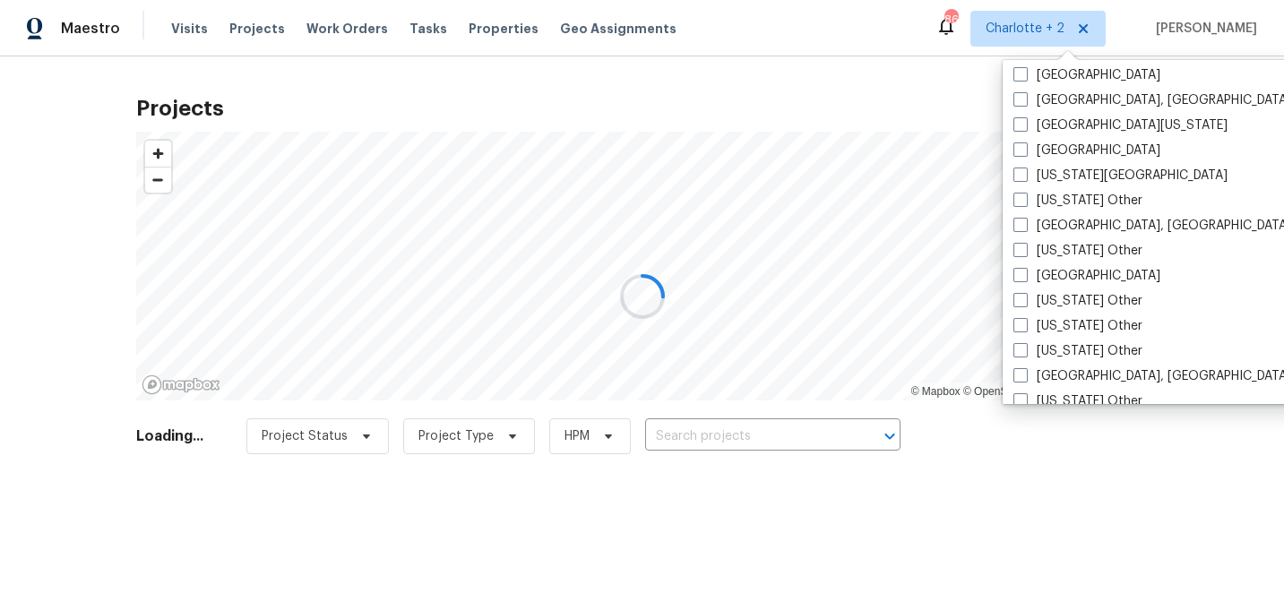
scroll to position [743, 0]
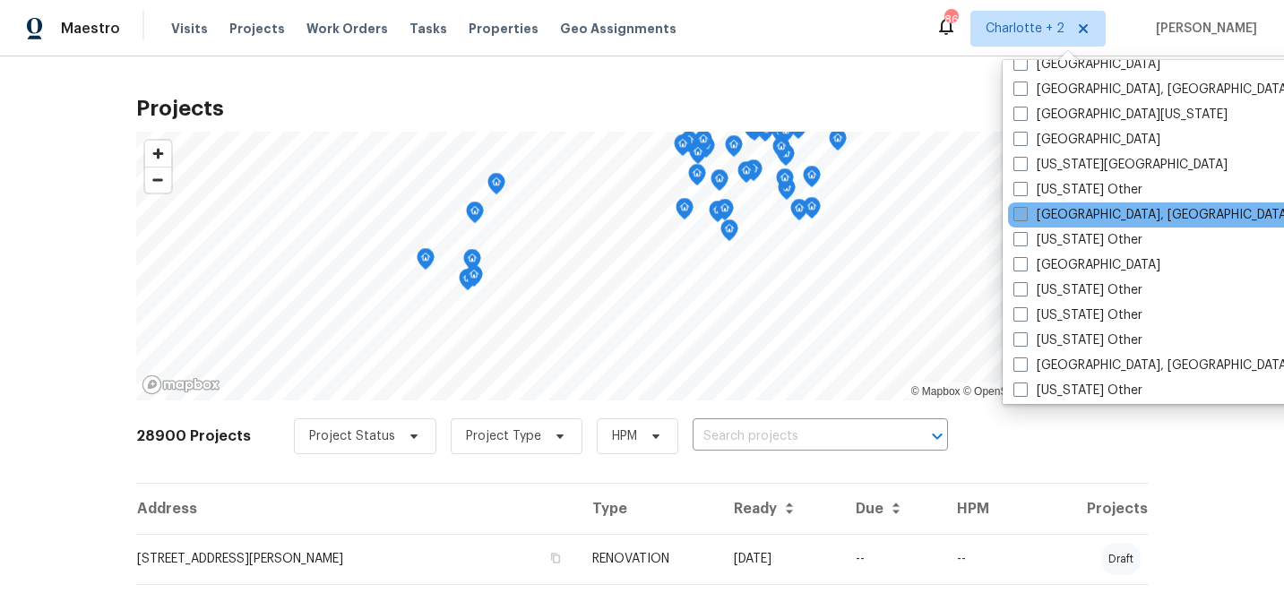
click at [1020, 216] on span at bounding box center [1020, 214] width 14 height 14
click at [1020, 216] on input "Greensboro, NC" at bounding box center [1019, 212] width 12 height 12
checkbox input "true"
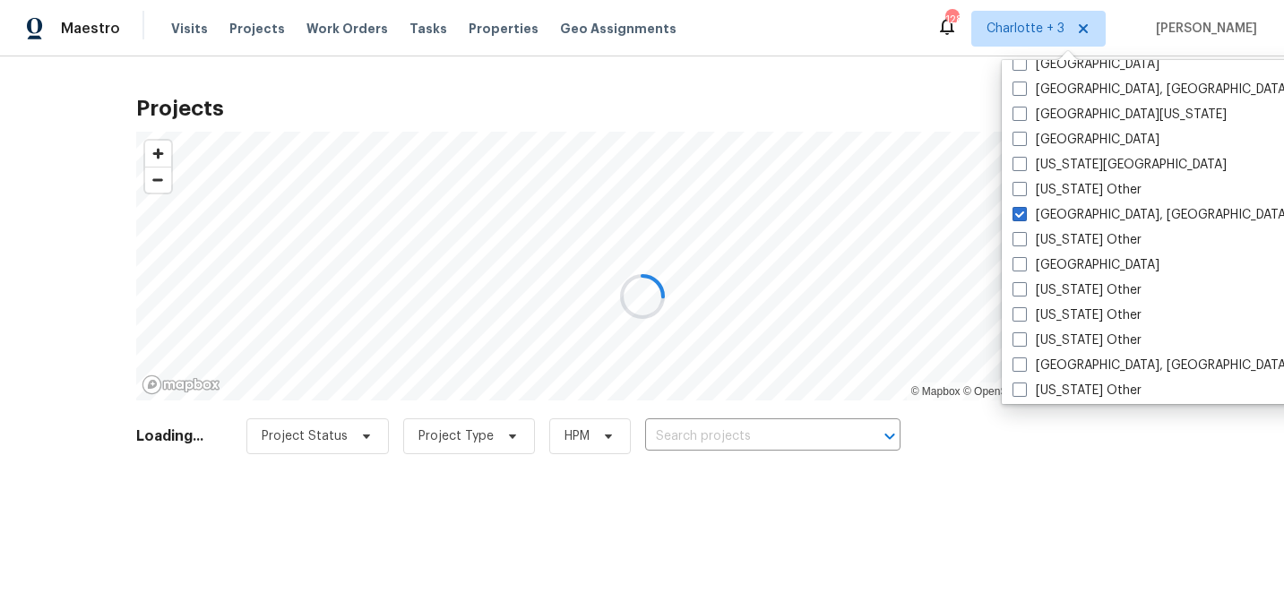
click at [691, 435] on div at bounding box center [642, 296] width 1284 height 593
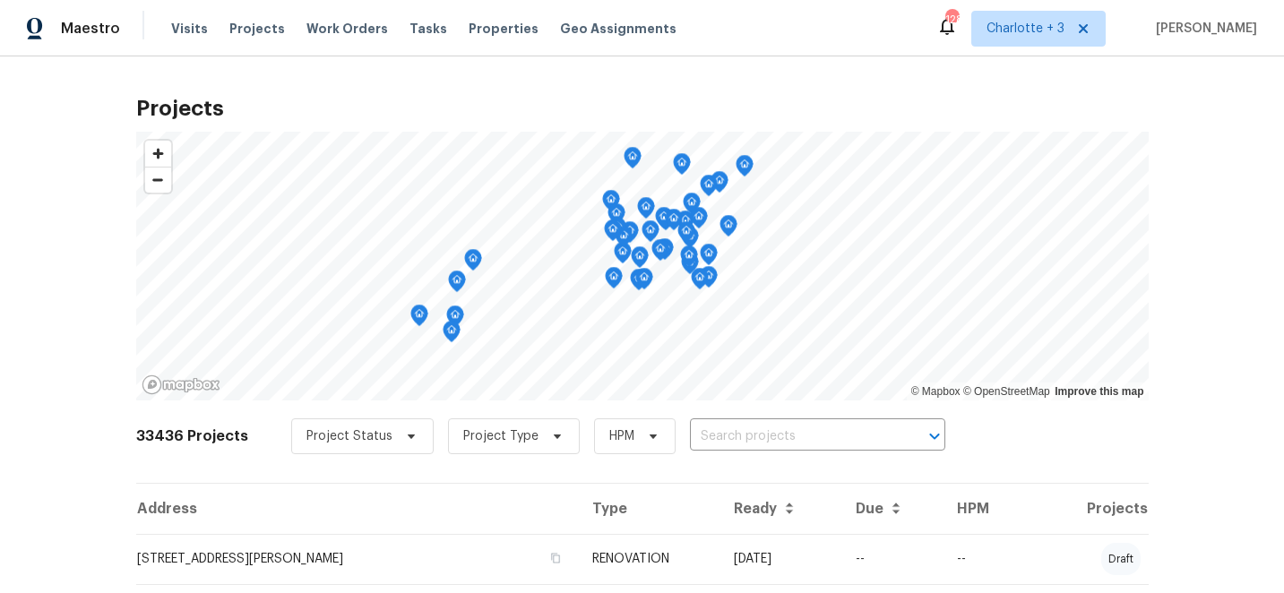
click at [718, 439] on input "text" at bounding box center [792, 437] width 205 height 28
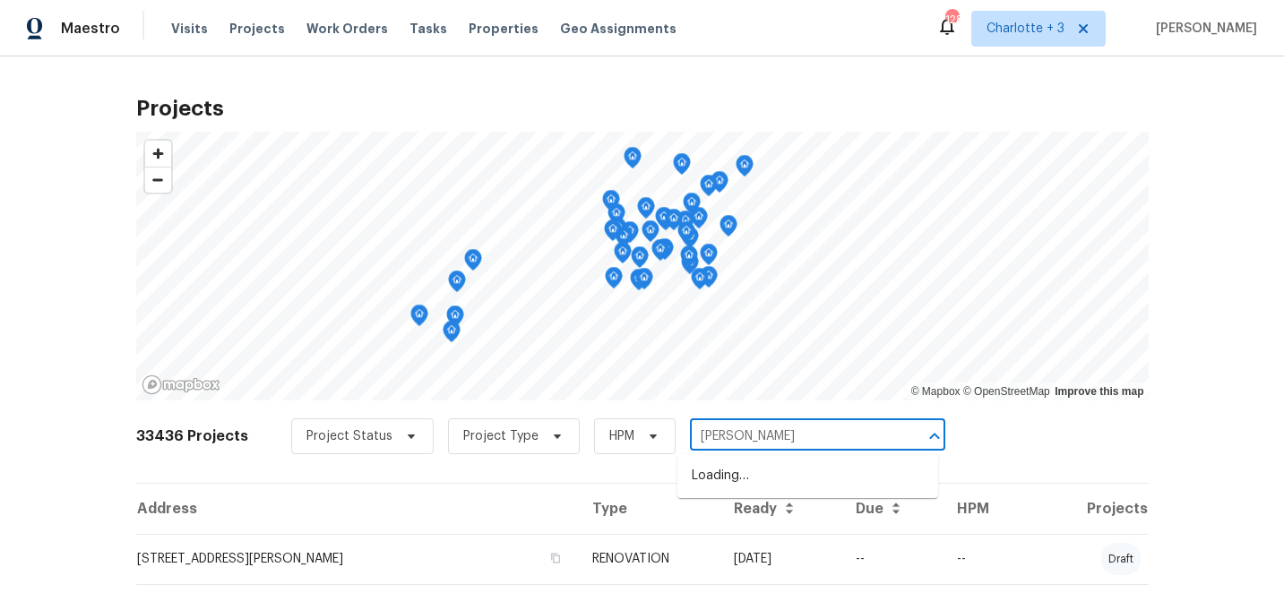
type input "ingles"
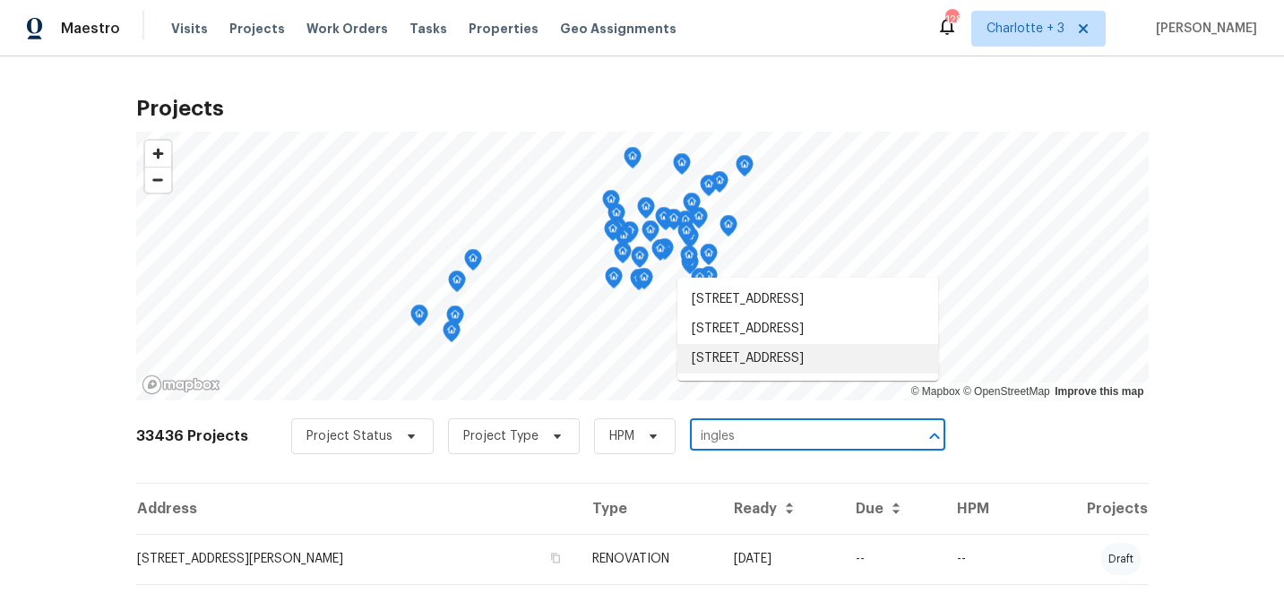
click at [775, 374] on li "2472 Ingleside Dr, High Point, NC 27265" at bounding box center [807, 359] width 261 height 30
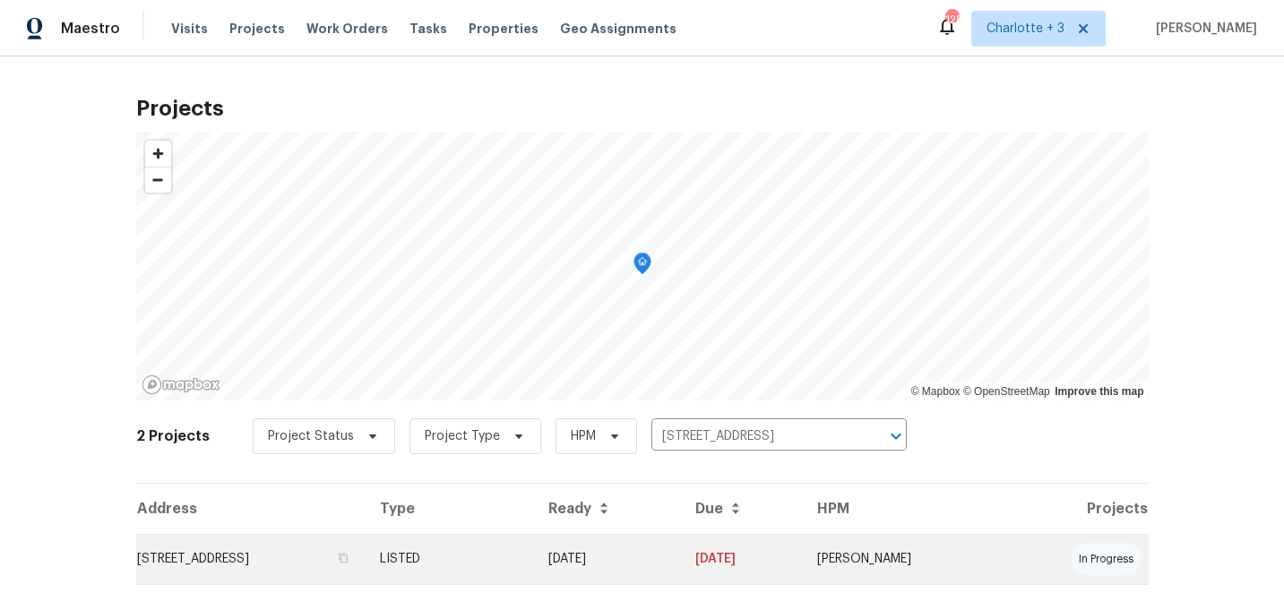
click at [680, 556] on td "09/26/25" at bounding box center [607, 559] width 146 height 50
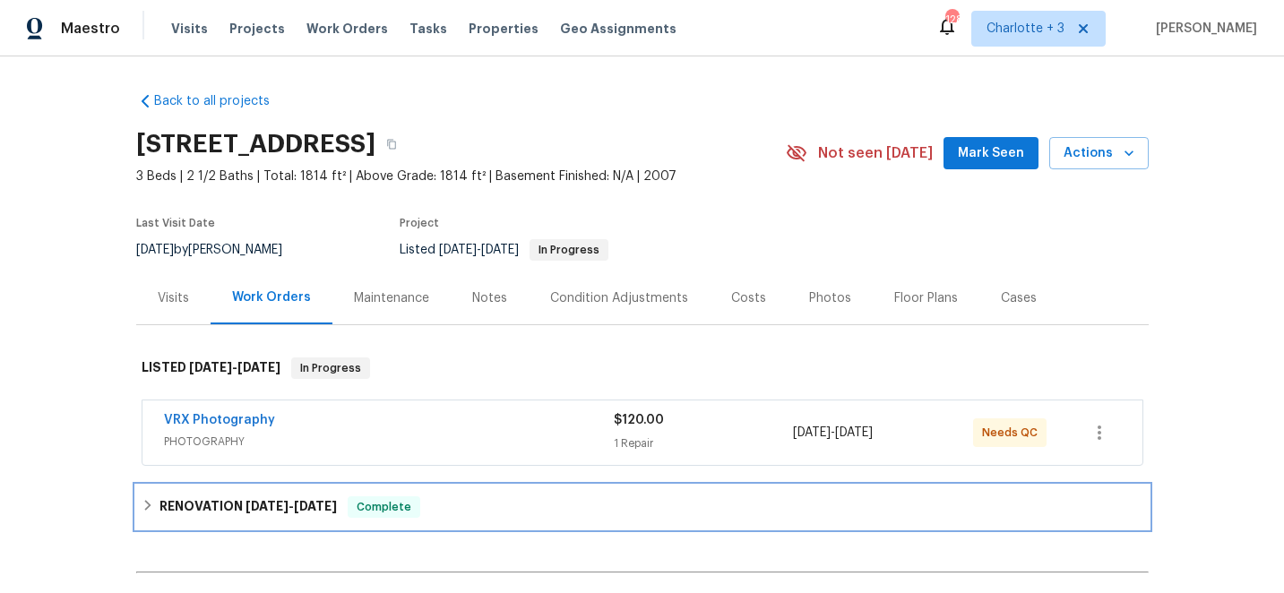
click at [151, 504] on icon at bounding box center [148, 505] width 13 height 13
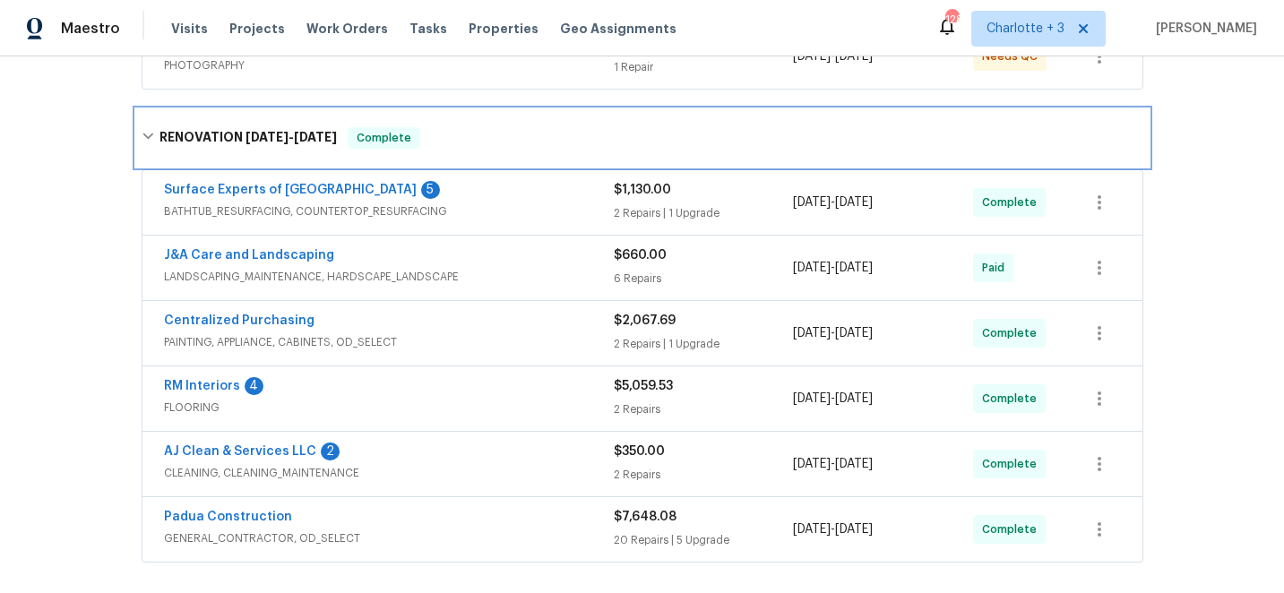
scroll to position [381, 0]
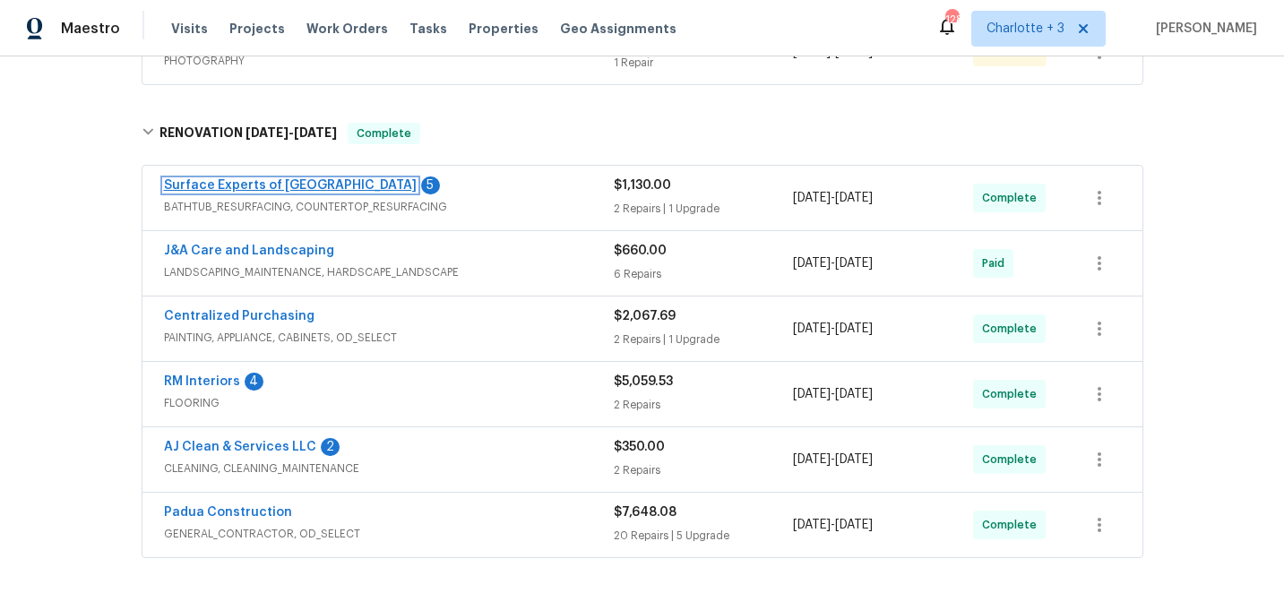
click at [260, 189] on link "Surface Experts of [GEOGRAPHIC_DATA]" at bounding box center [290, 185] width 253 height 13
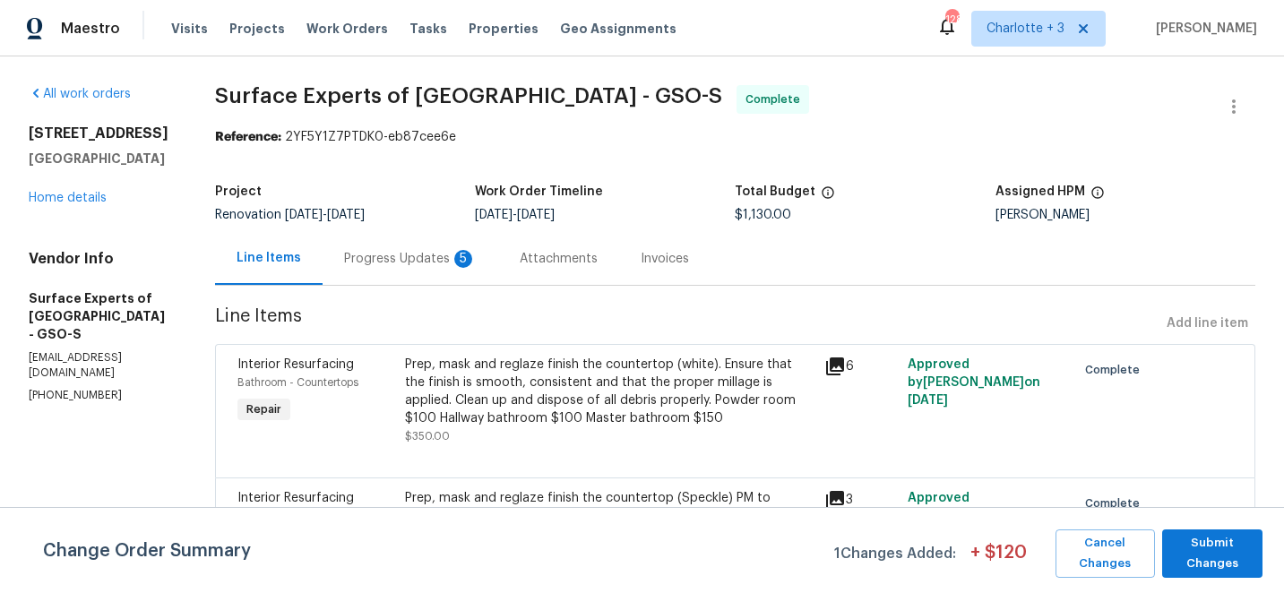
scroll to position [70, 0]
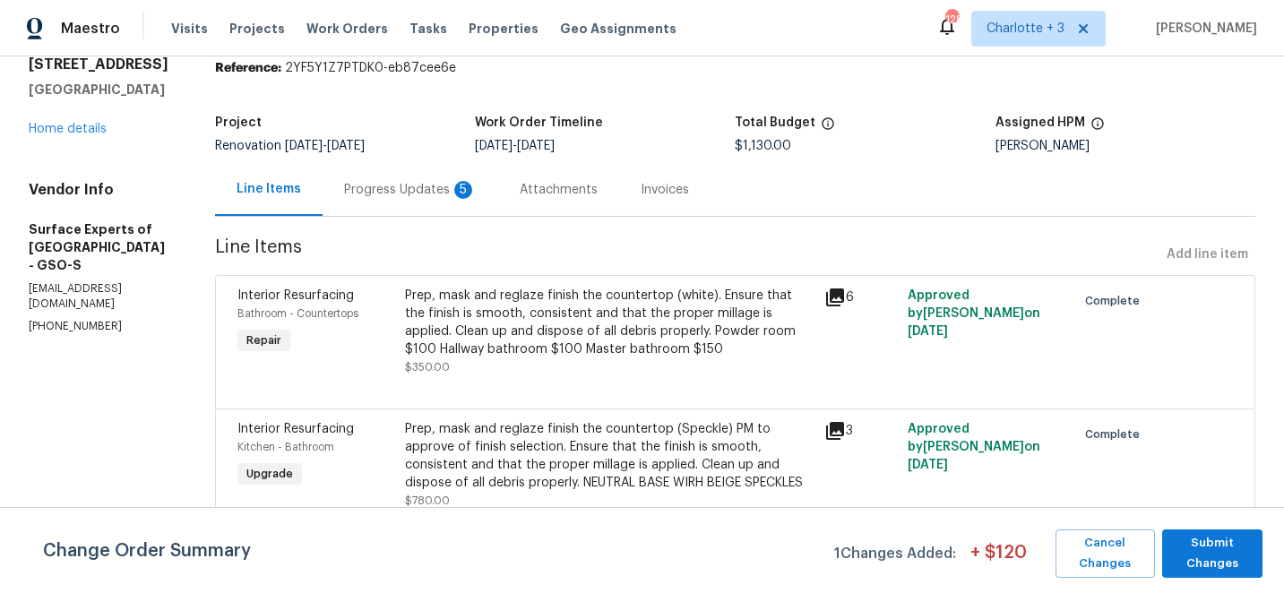
click at [382, 192] on div "Progress Updates 5" at bounding box center [410, 190] width 133 height 18
